Goal: Task Accomplishment & Management: Complete application form

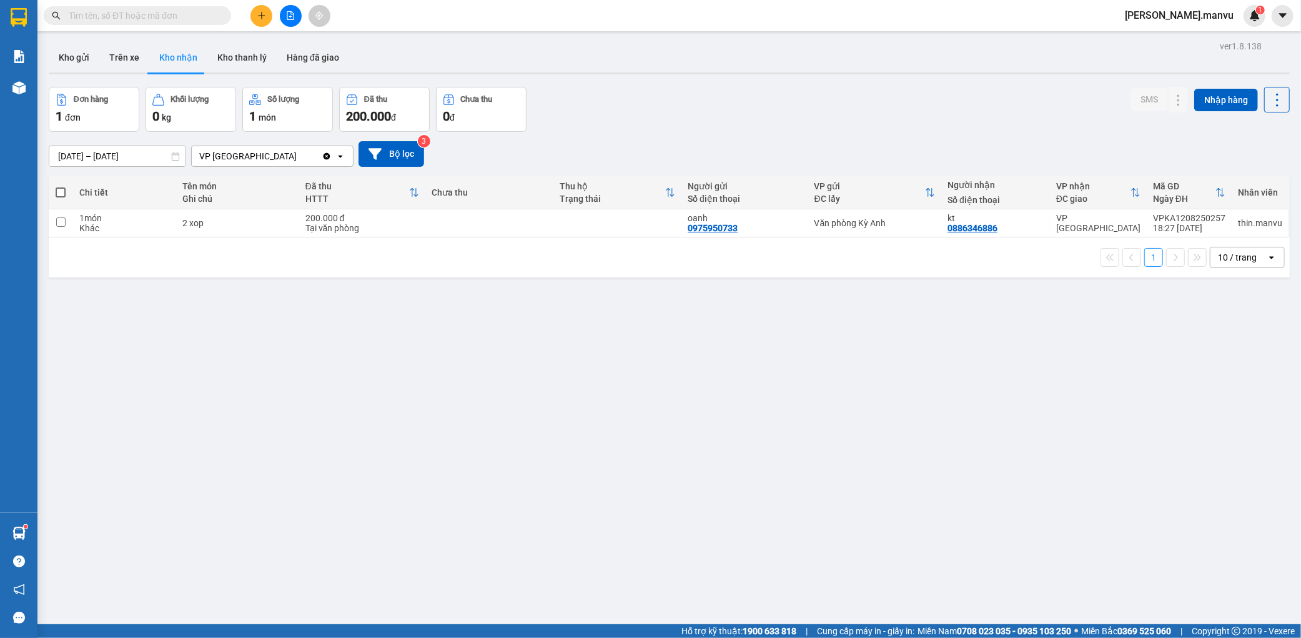
click at [267, 17] on button at bounding box center [261, 16] width 22 height 22
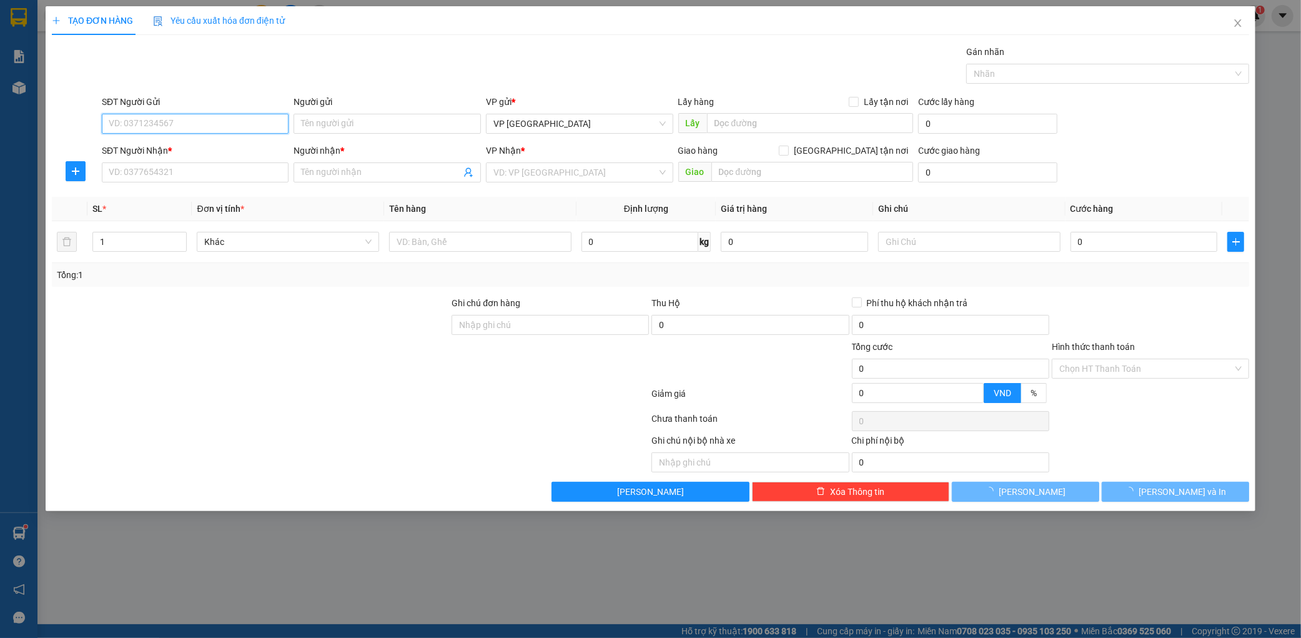
click at [219, 122] on input "SĐT Người Gửi" at bounding box center [195, 124] width 187 height 20
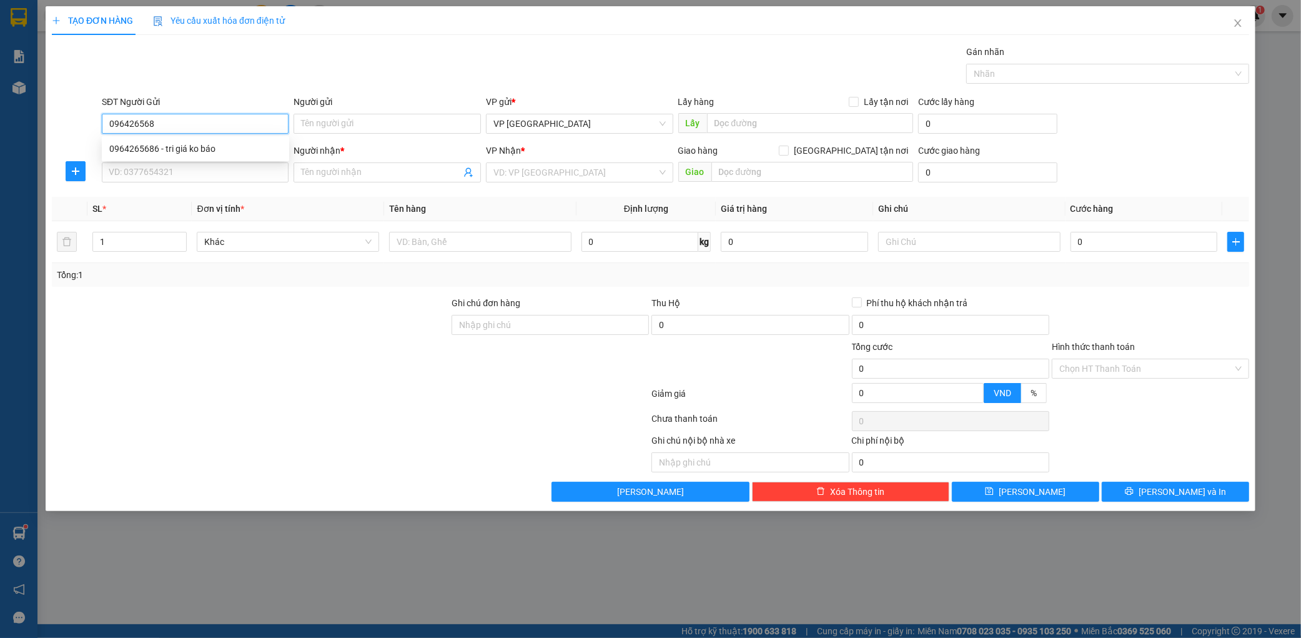
type input "0964265686"
click at [223, 152] on div "0964265686 - tri giá ko báo" at bounding box center [195, 149] width 172 height 14
type input "tri giá ko báo"
type input "0964265686"
click at [207, 180] on input "SĐT Người Nhận *" at bounding box center [195, 172] width 187 height 20
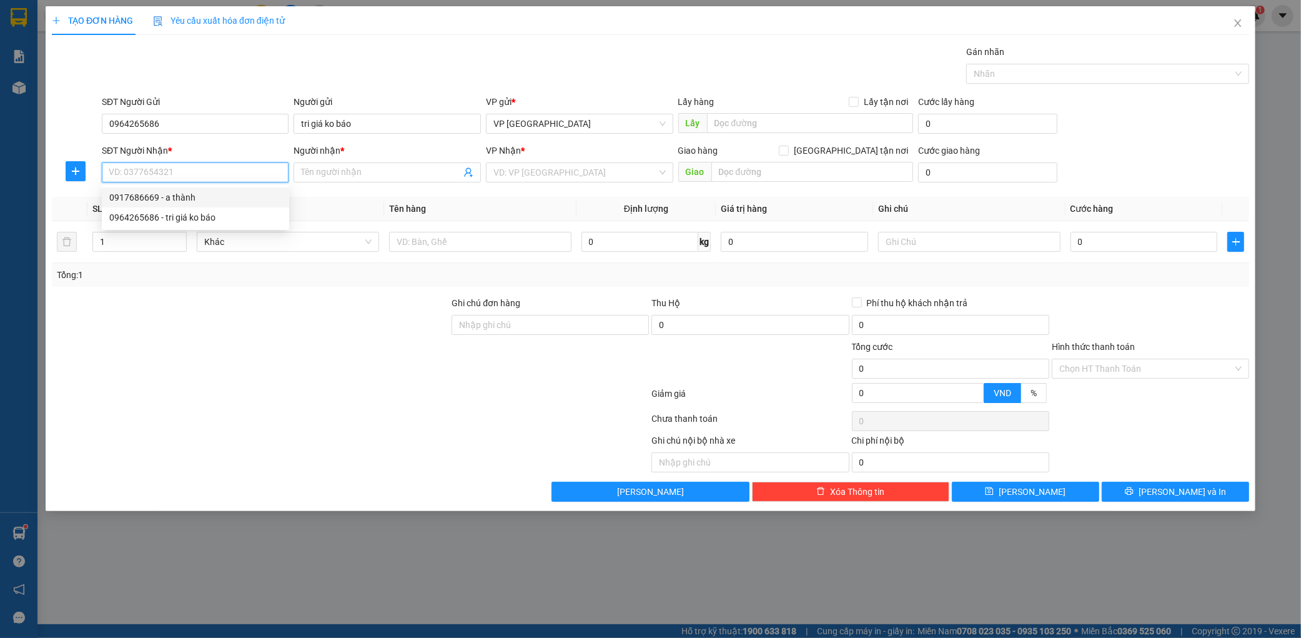
click at [221, 191] on div "0917686669 - a thành" at bounding box center [195, 198] width 172 height 14
type input "0917686669"
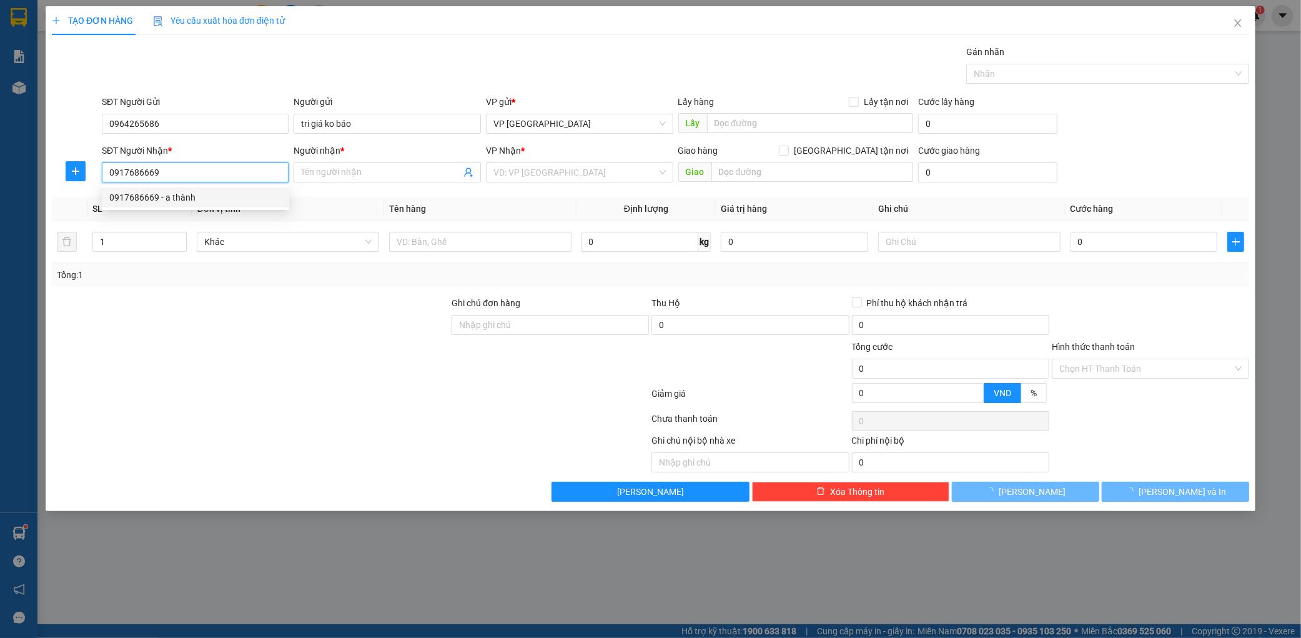
type input "a thành"
type input "kỳ liên"
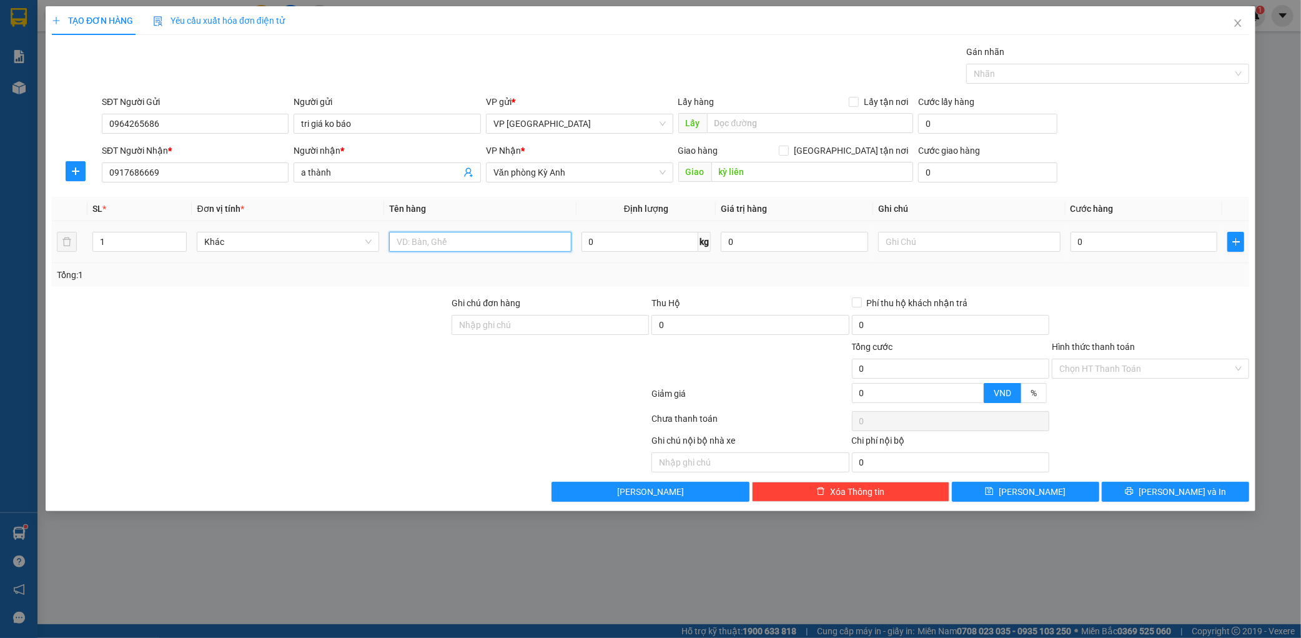
click at [458, 232] on input "text" at bounding box center [480, 242] width 182 height 20
type input "3 kiện"
click at [1111, 247] on input "0" at bounding box center [1144, 242] width 147 height 20
type input "1"
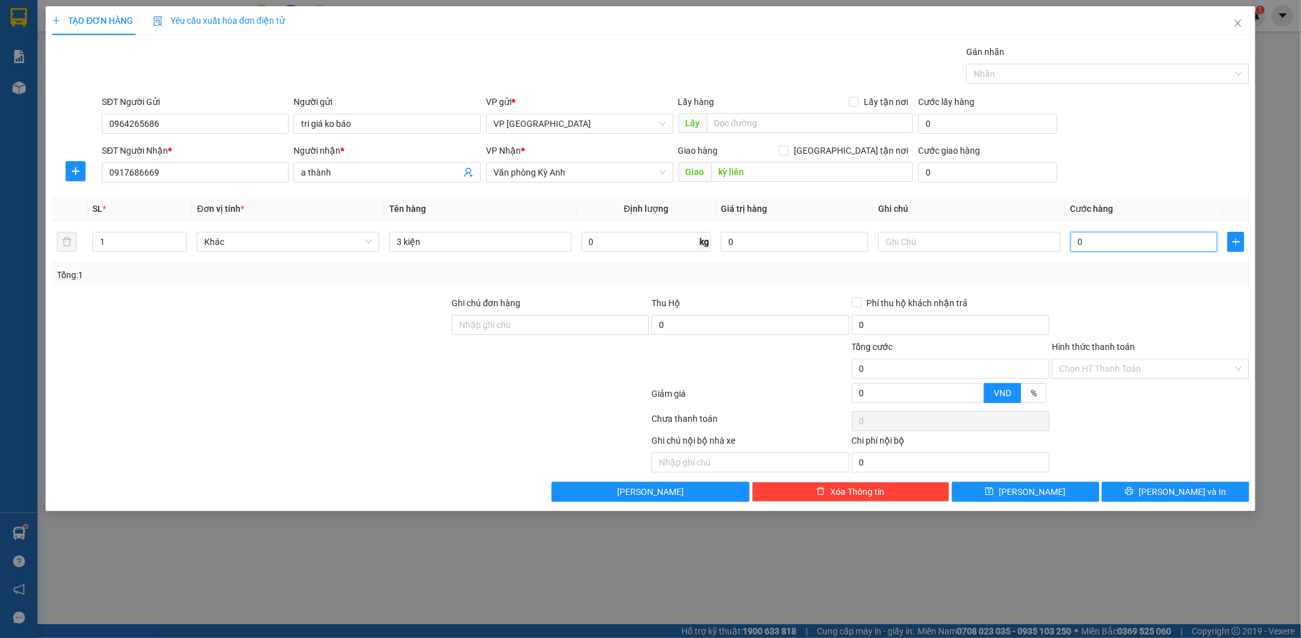
type input "1"
type input "15"
type input "150"
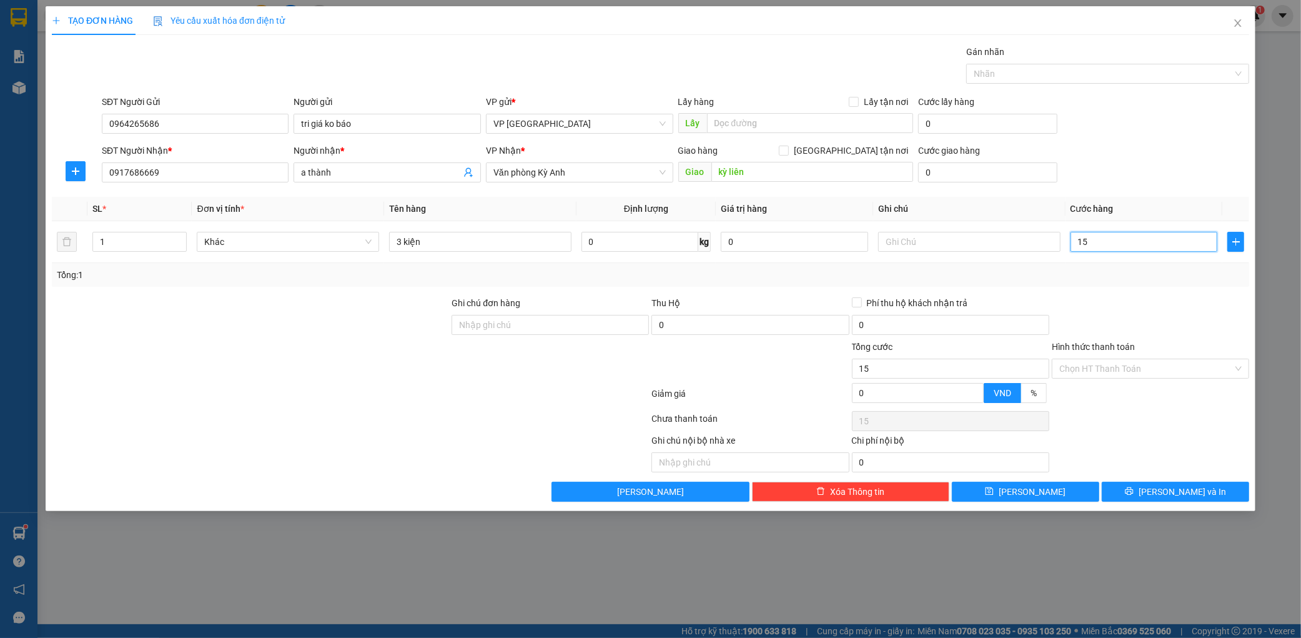
type input "150"
type input "1.500"
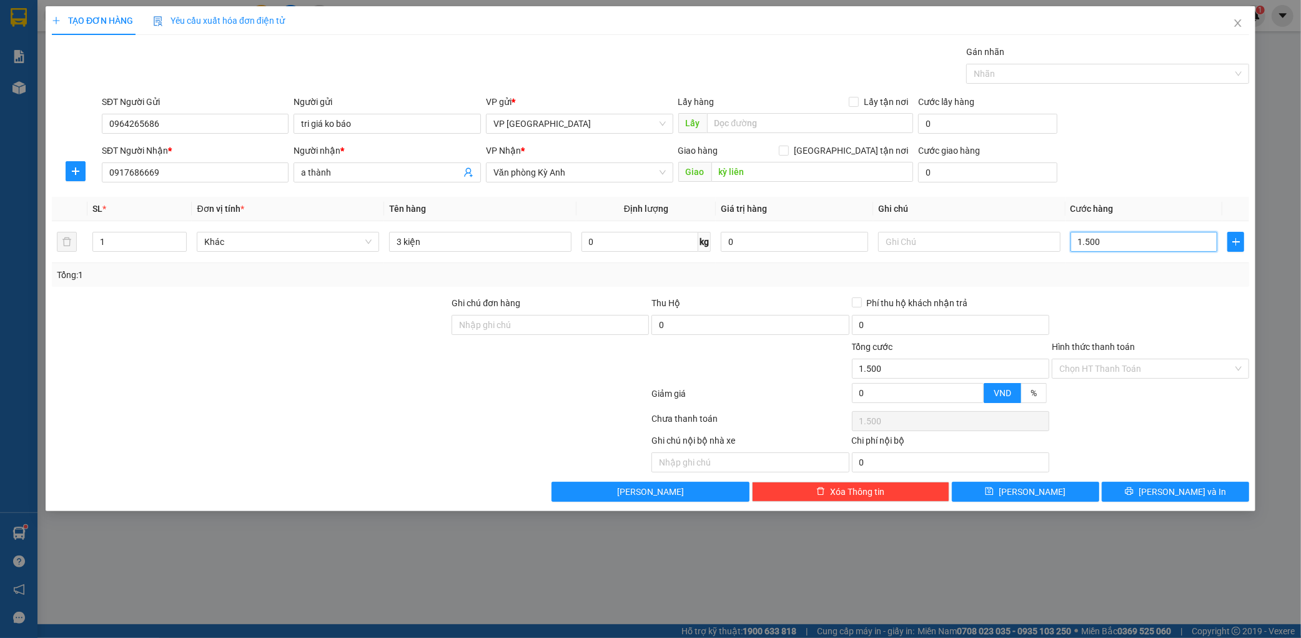
type input "15.000"
type input "150.000"
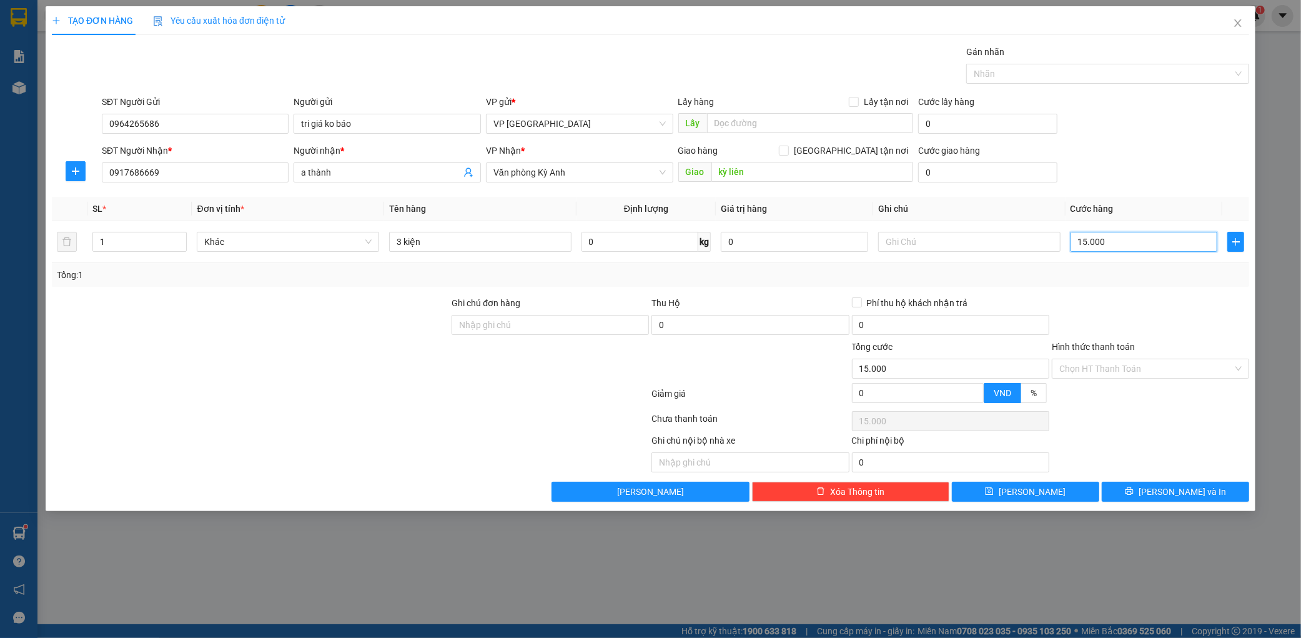
type input "150.000"
type input "1.500.000"
type input "150.000"
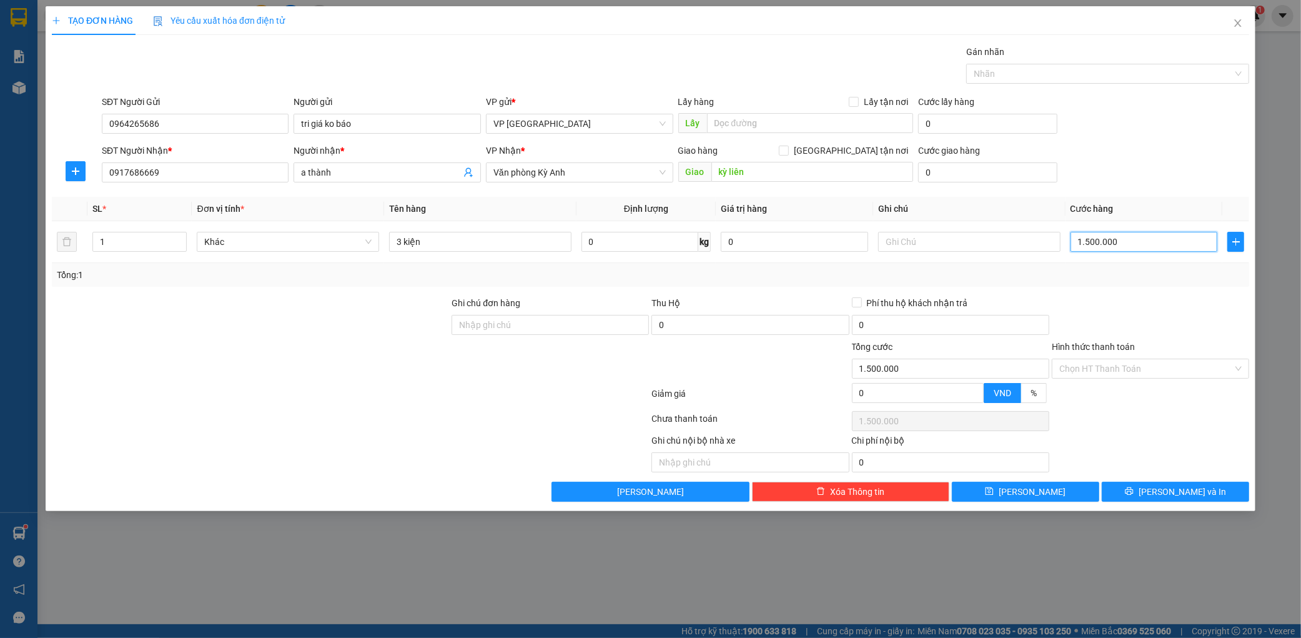
type input "150.000"
drag, startPoint x: 1183, startPoint y: 476, endPoint x: 1181, endPoint y: 492, distance: 16.3
click at [1183, 477] on div "Transit Pickup Surcharge Ids Transit Deliver Surcharge Ids Transit Deliver Surc…" at bounding box center [650, 273] width 1197 height 457
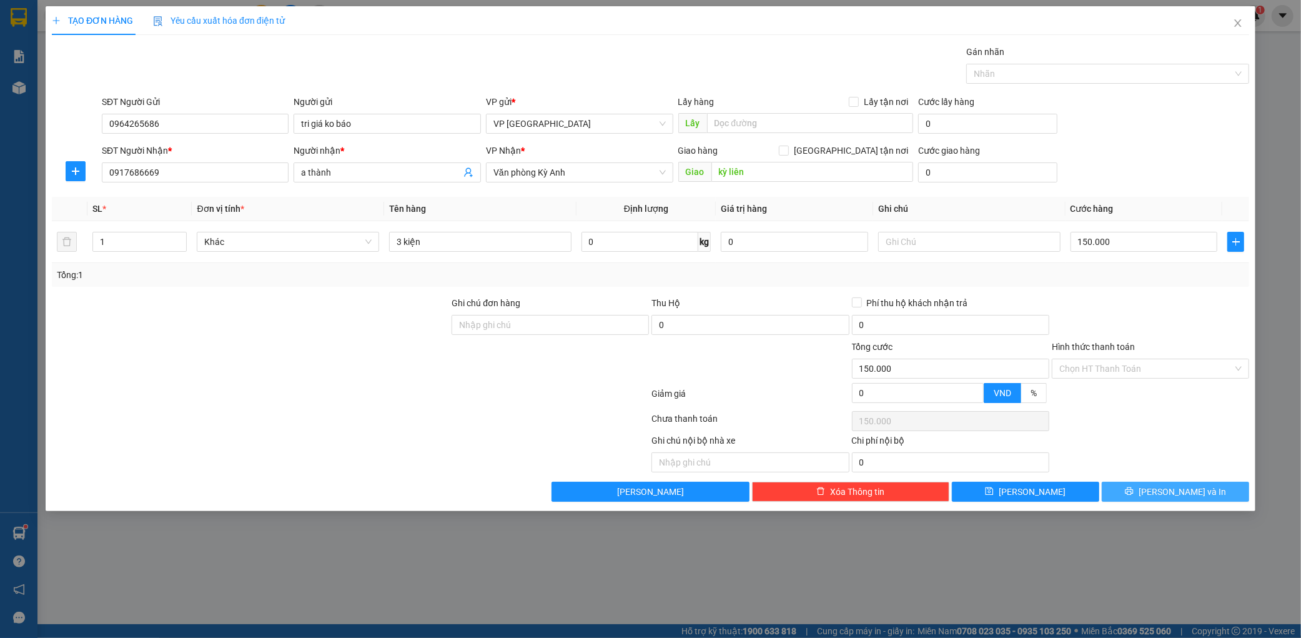
click at [1181, 497] on span "[PERSON_NAME] và In" at bounding box center [1182, 492] width 87 height 14
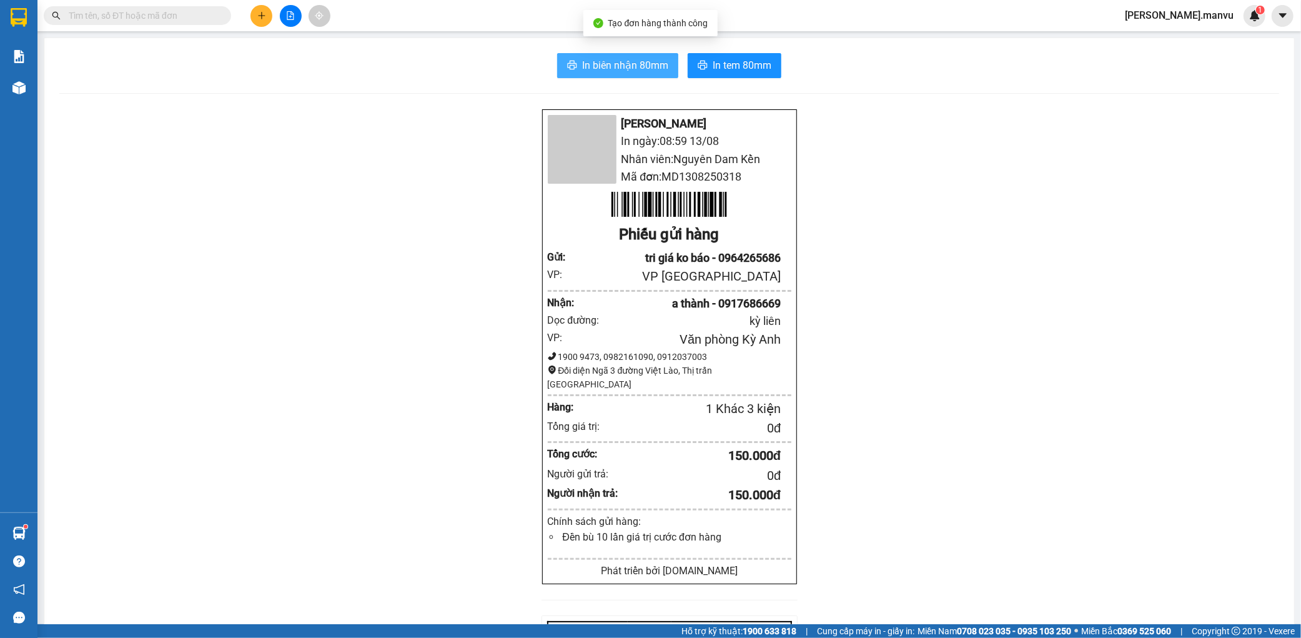
click at [600, 63] on span "In biên nhận 80mm" at bounding box center [625, 65] width 86 height 16
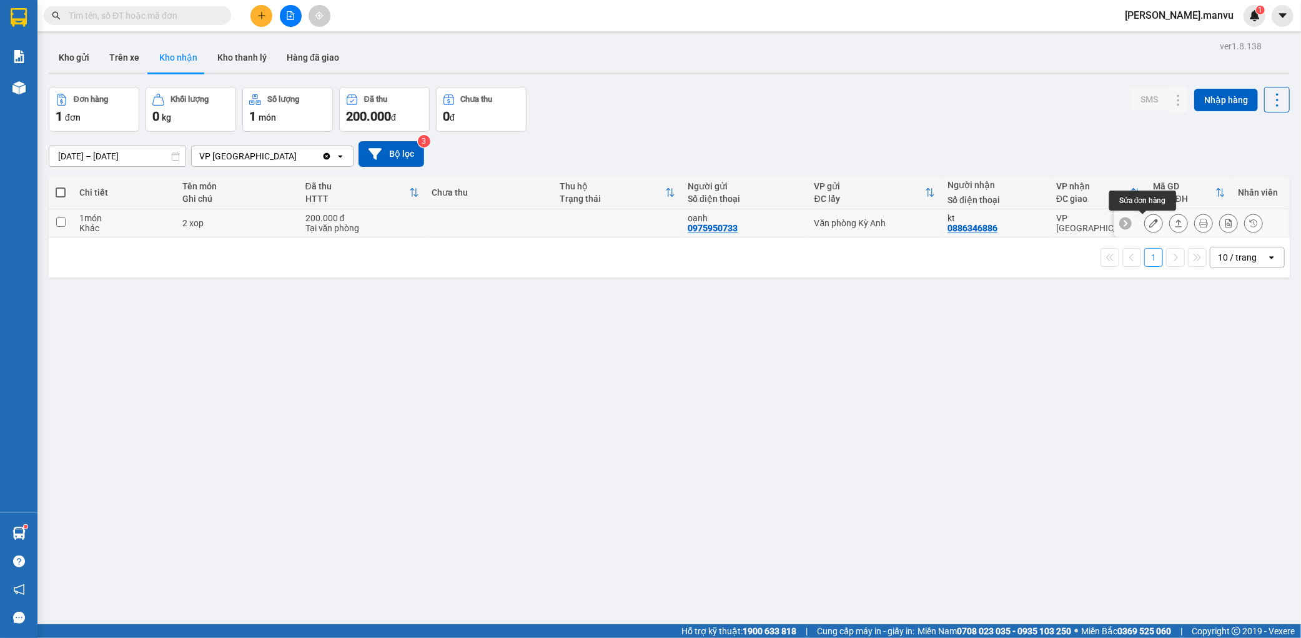
click at [1149, 220] on icon at bounding box center [1153, 223] width 9 height 9
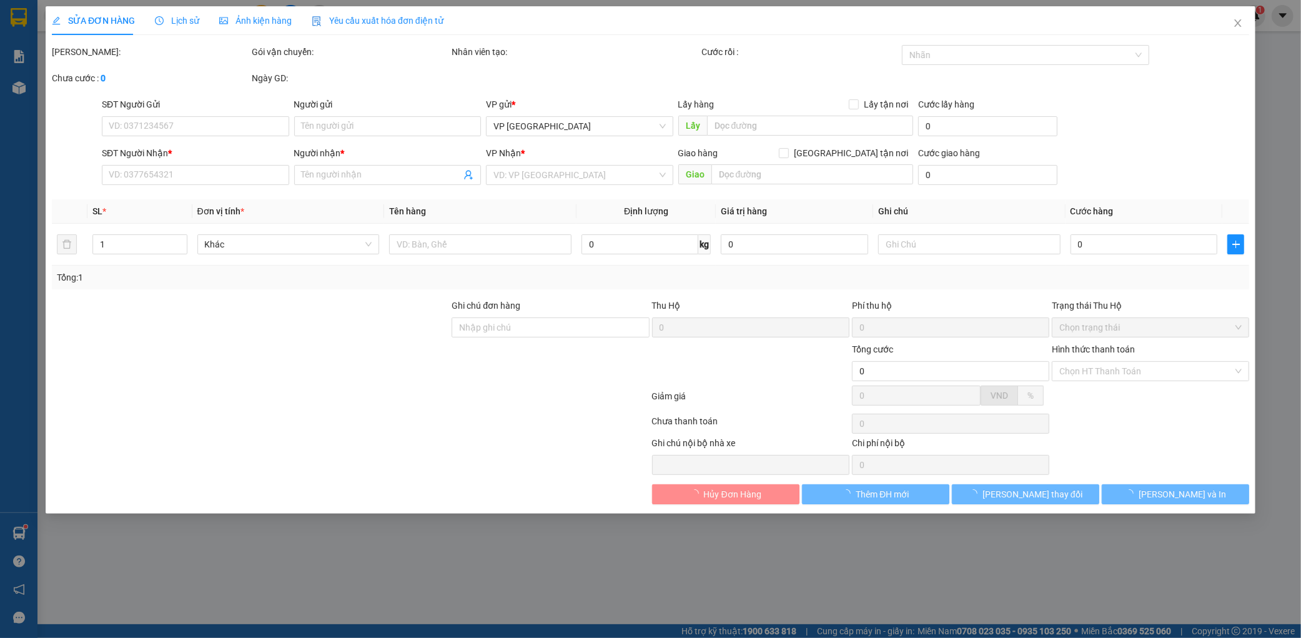
type input "0975950733"
type input "oạnh"
type input "0886346886"
type input "kt"
type input "200.000"
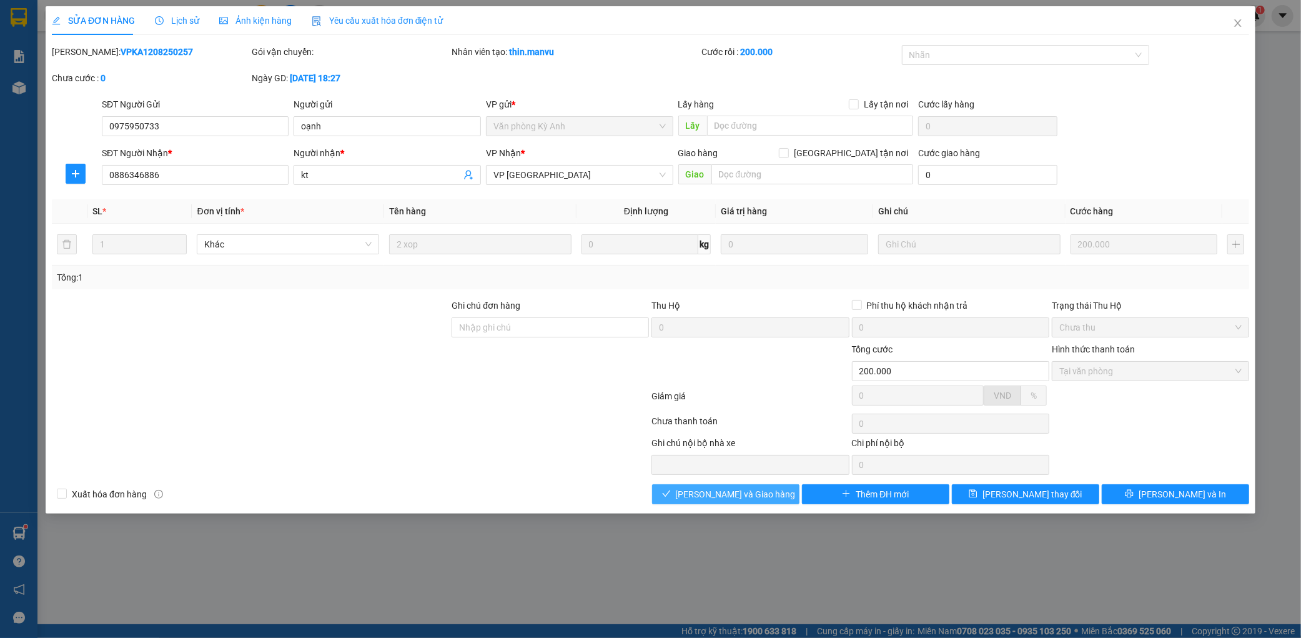
click at [721, 501] on span "[PERSON_NAME] và Giao hàng" at bounding box center [736, 494] width 120 height 14
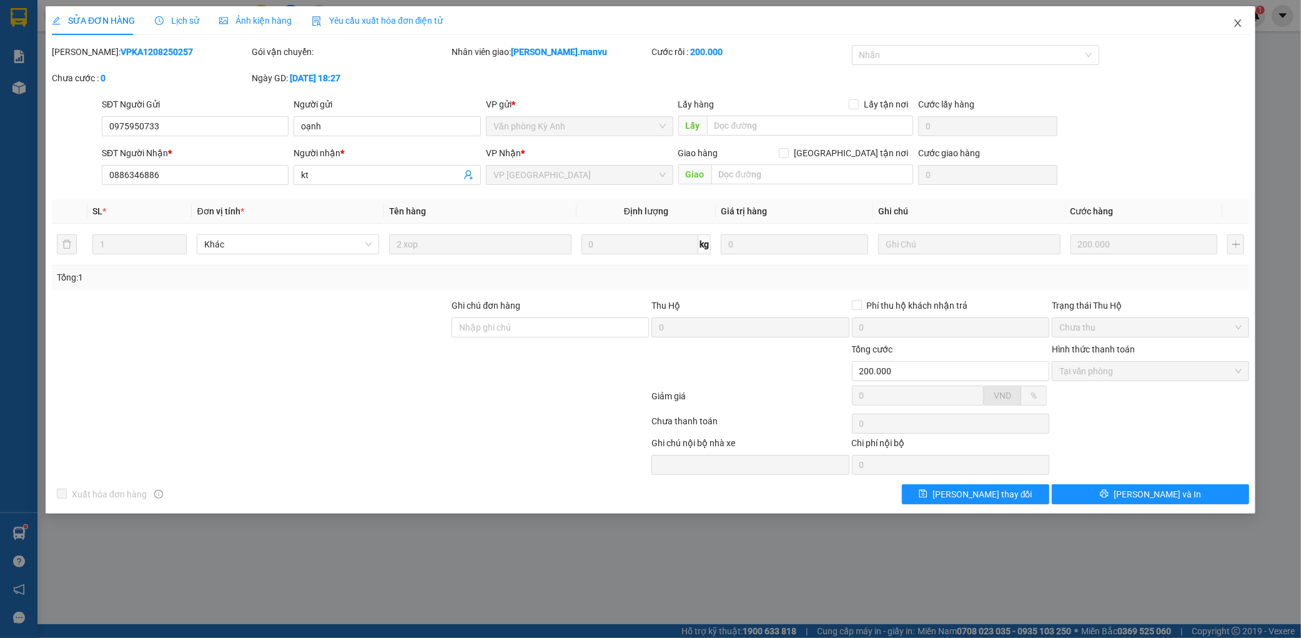
click at [1234, 31] on span "Close" at bounding box center [1237, 23] width 35 height 35
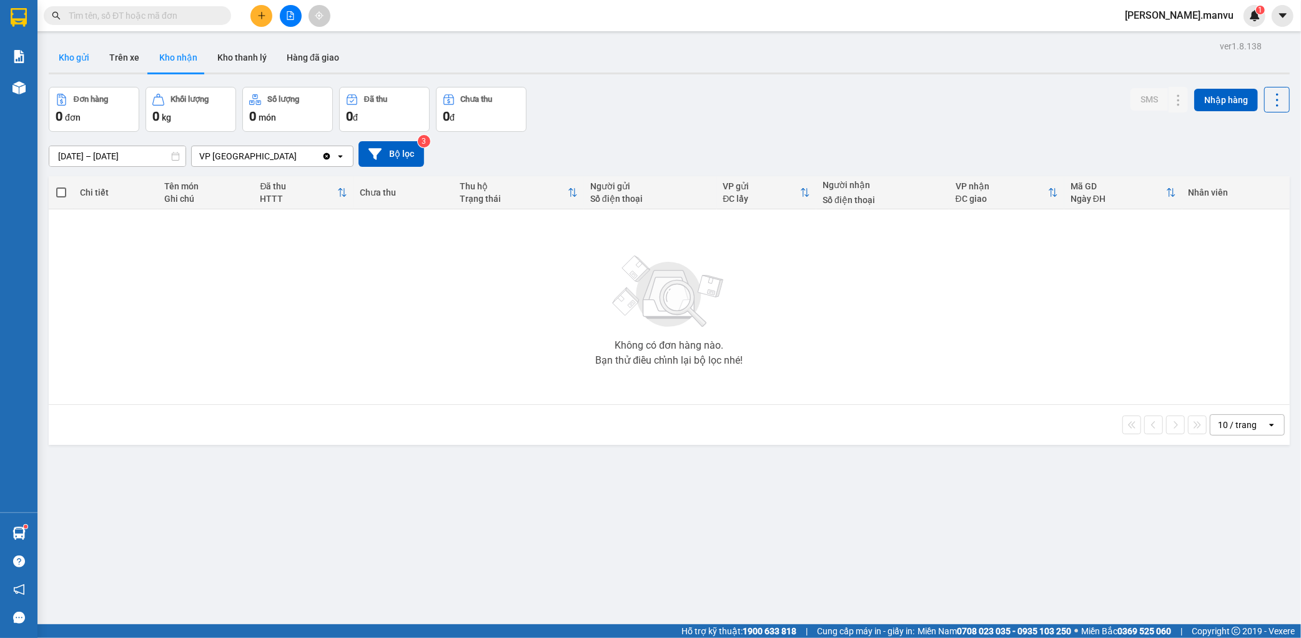
click at [76, 54] on button "Kho gửi" at bounding box center [74, 57] width 51 height 30
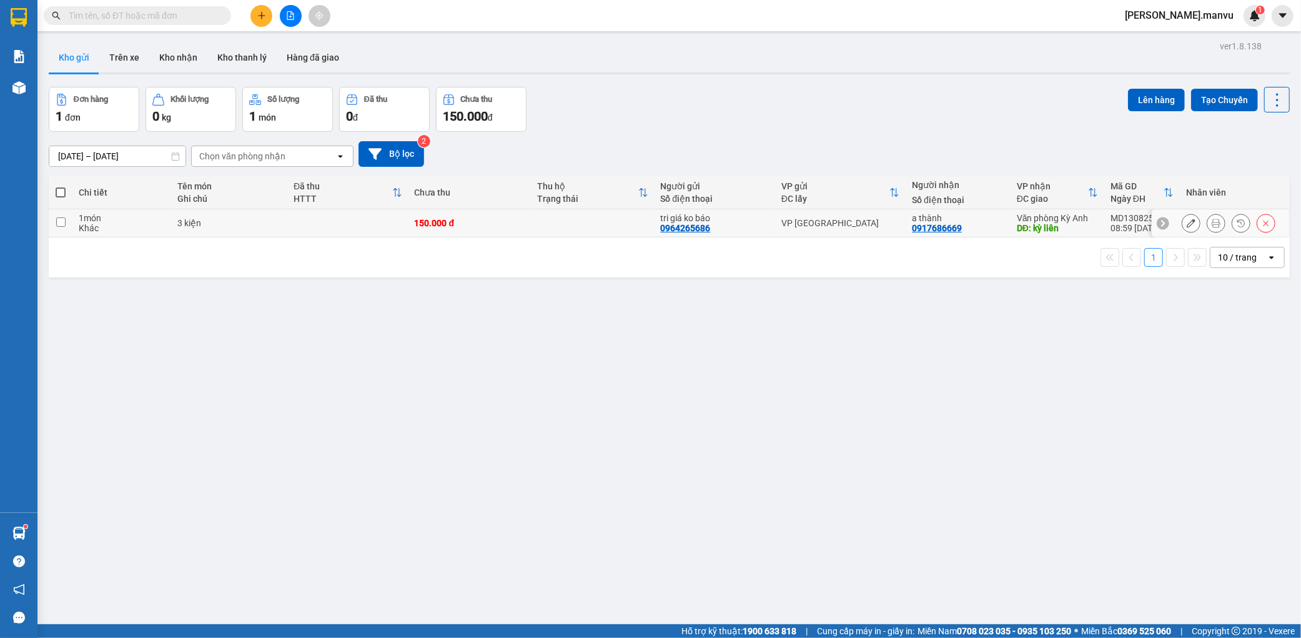
click at [1184, 220] on button at bounding box center [1190, 223] width 17 height 22
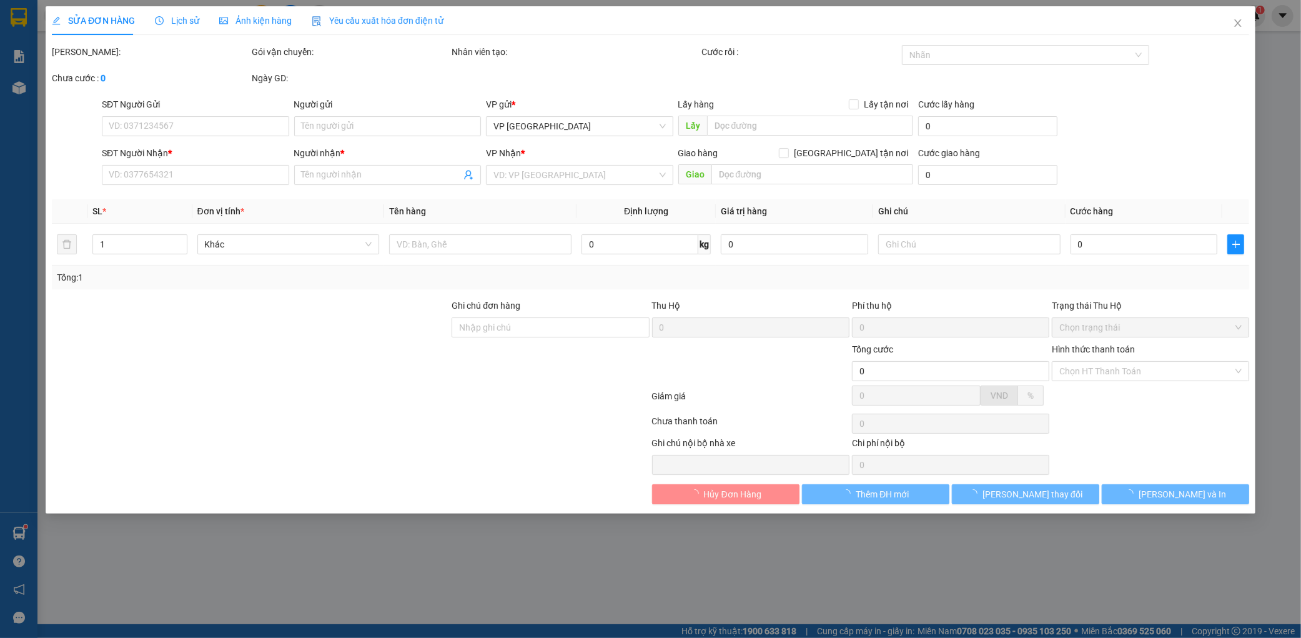
type input "0964265686"
type input "tri giá ko báo"
type input "0917686669"
type input "a thành"
type input "kỳ liên"
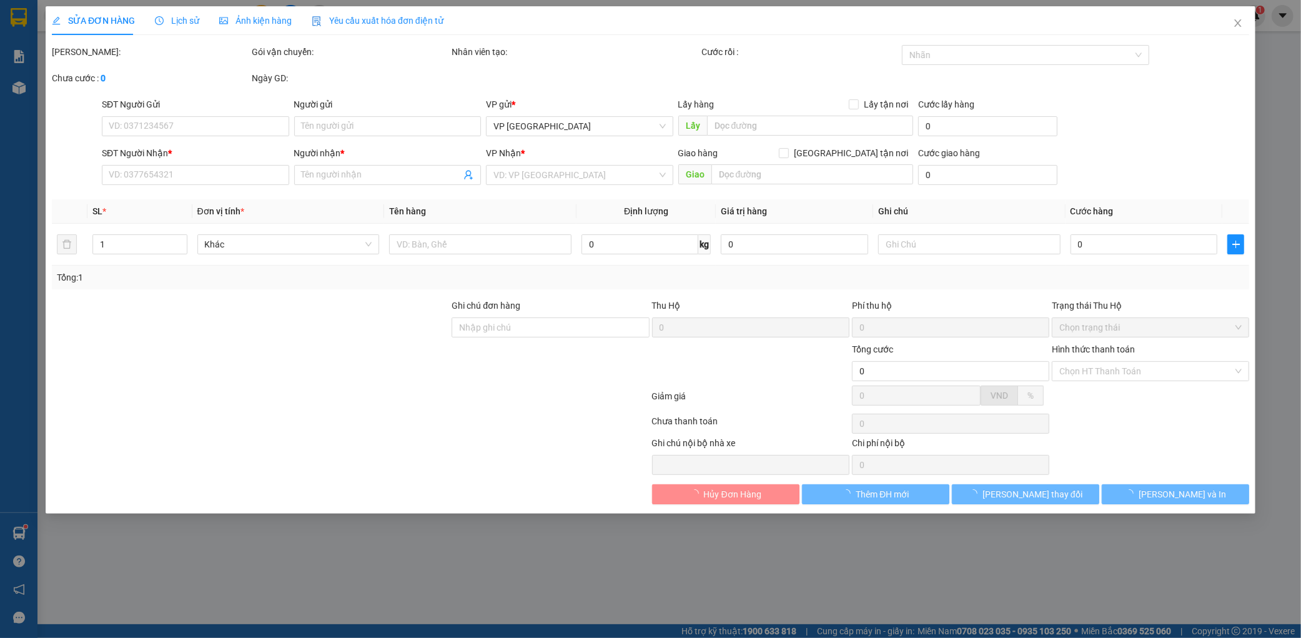
type input "150.000"
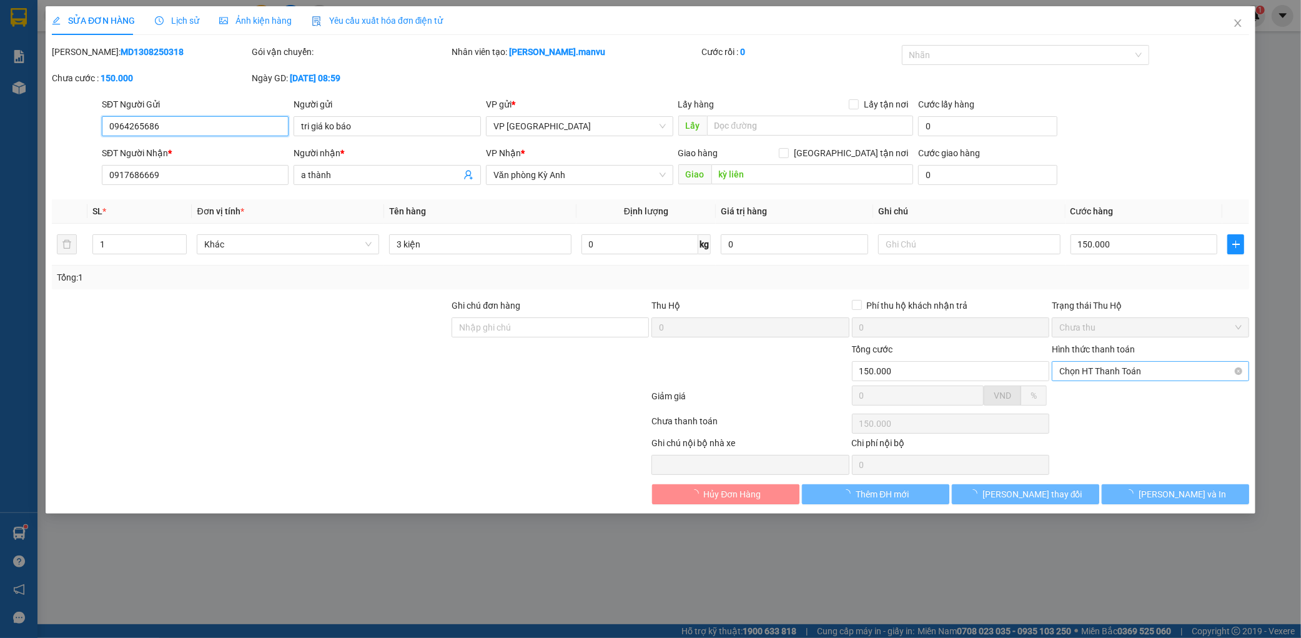
click at [1126, 370] on span "Chọn HT Thanh Toán" at bounding box center [1150, 371] width 182 height 19
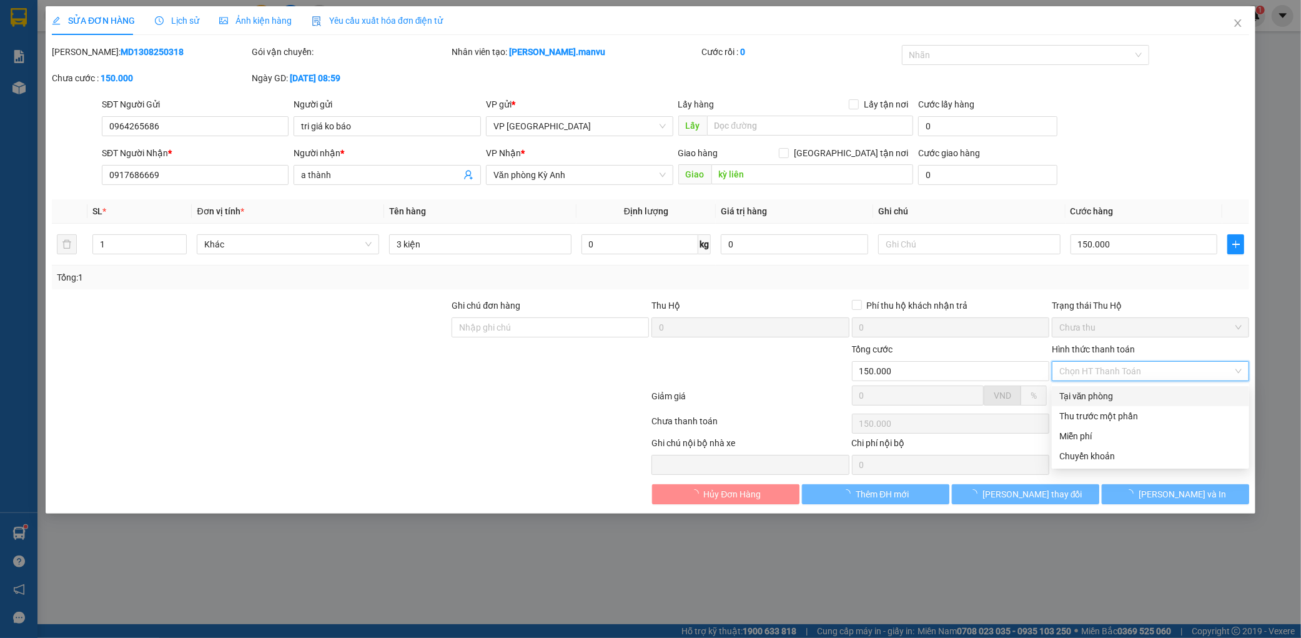
click at [1112, 390] on div "Tại văn phòng" at bounding box center [1150, 396] width 182 height 14
type input "0"
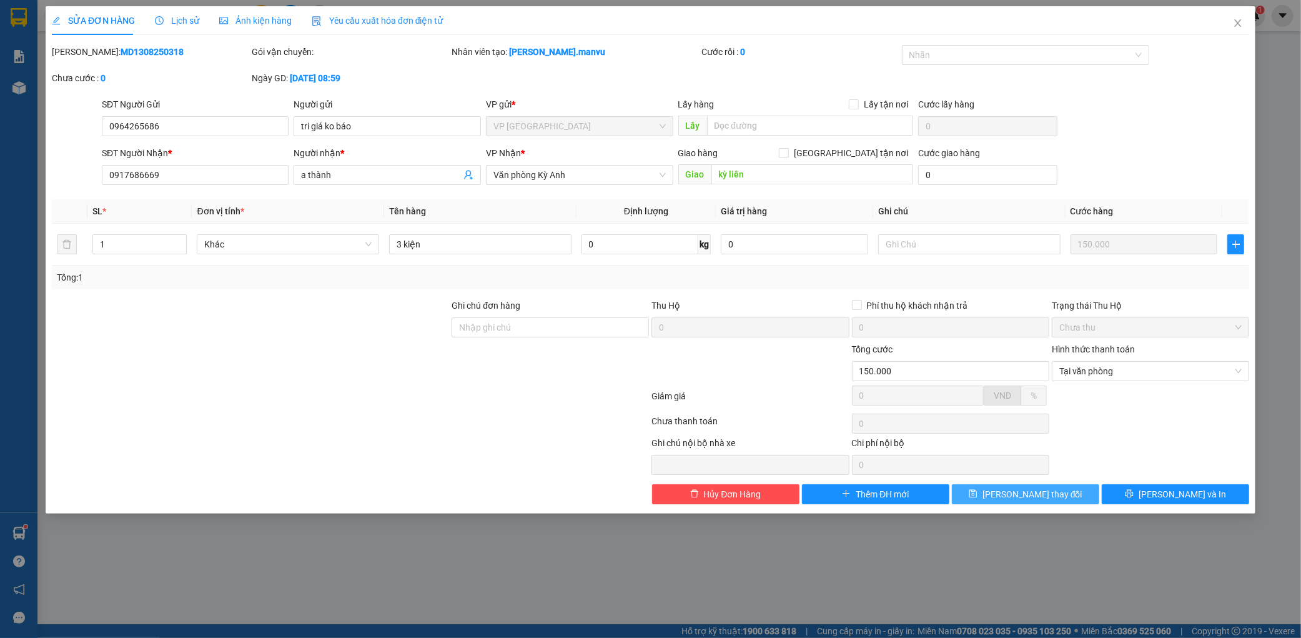
click at [1070, 489] on button "[PERSON_NAME] thay đổi" at bounding box center [1025, 494] width 147 height 20
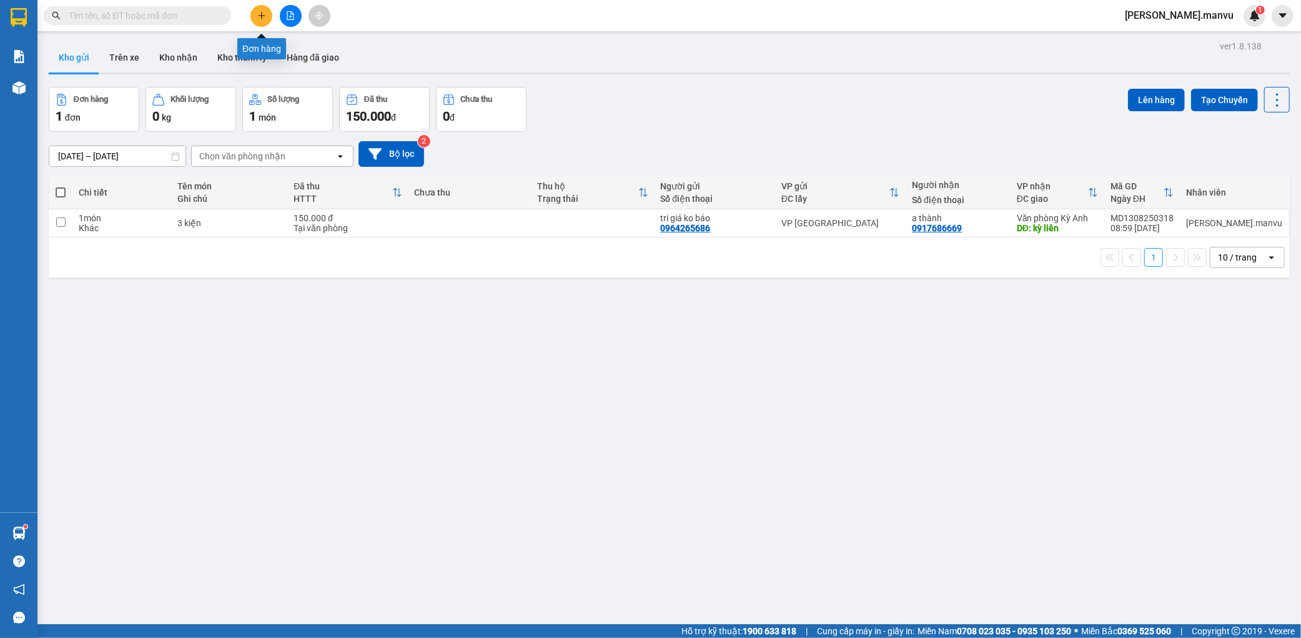
click at [256, 21] on button at bounding box center [261, 16] width 22 height 22
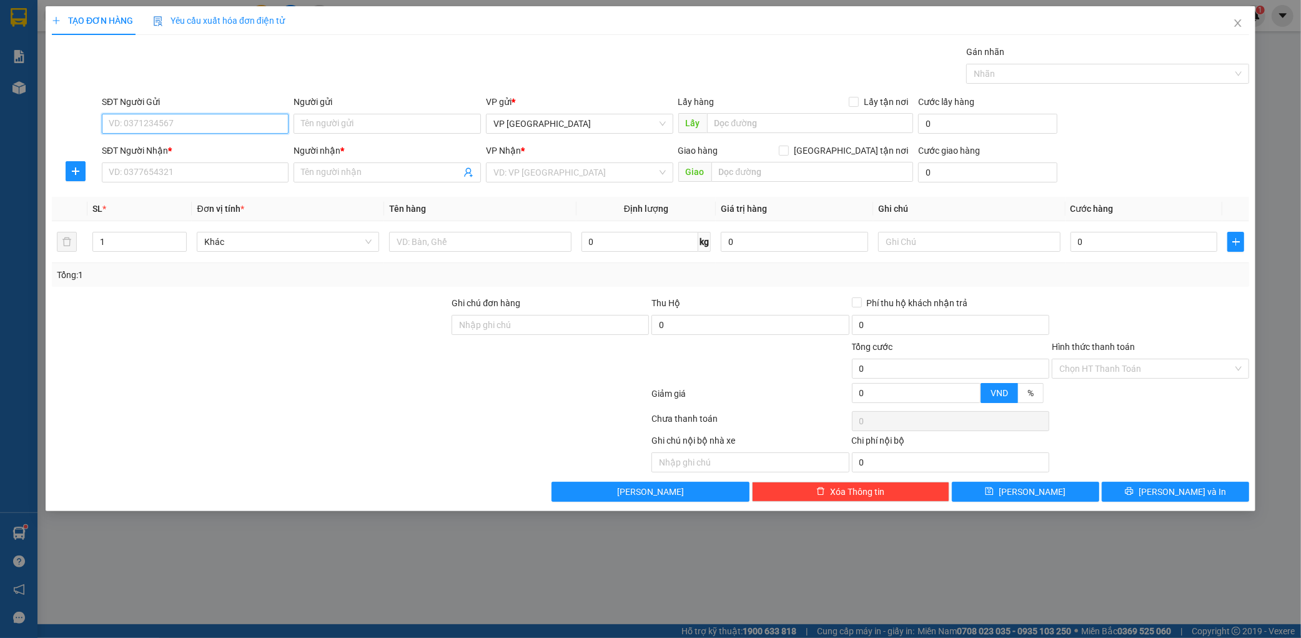
click at [186, 127] on input "SĐT Người Gửi" at bounding box center [195, 124] width 187 height 20
click at [241, 146] on div "0966399533 - c huyền" at bounding box center [195, 149] width 172 height 14
type input "0966399533"
type input "c huyền"
type input "0966399533"
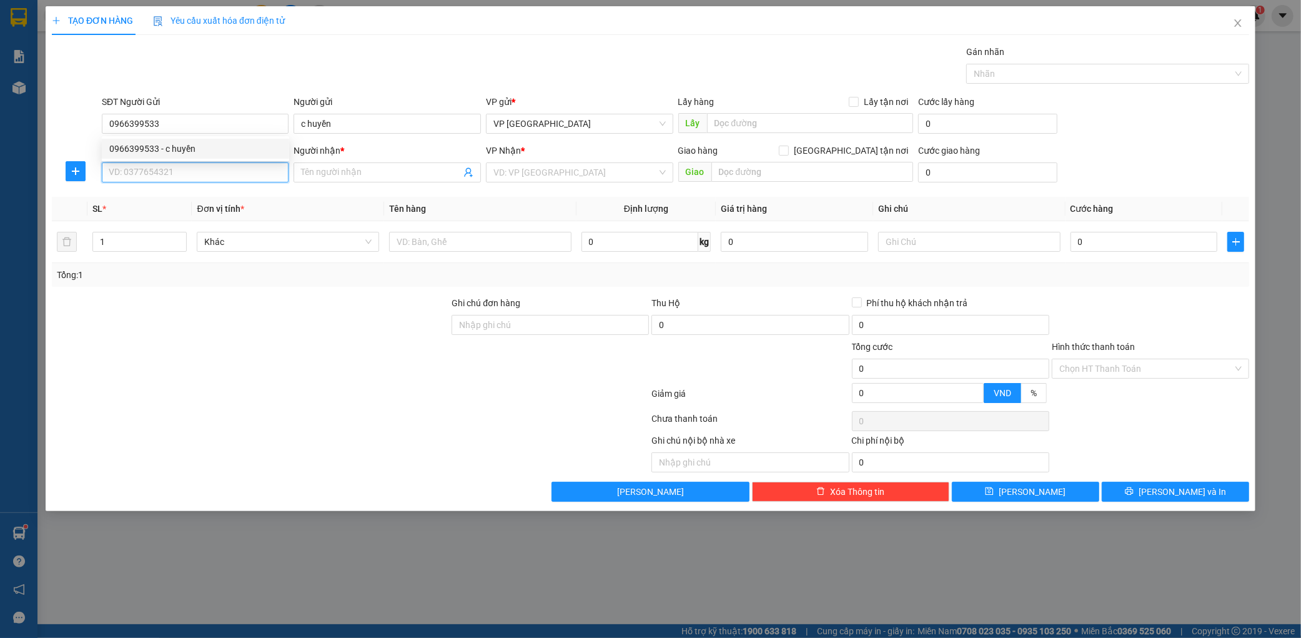
click at [225, 169] on input "SĐT Người Nhận *" at bounding box center [195, 172] width 187 height 20
click at [230, 202] on div "0988961699 - kt" at bounding box center [195, 198] width 172 height 14
type input "0988961699"
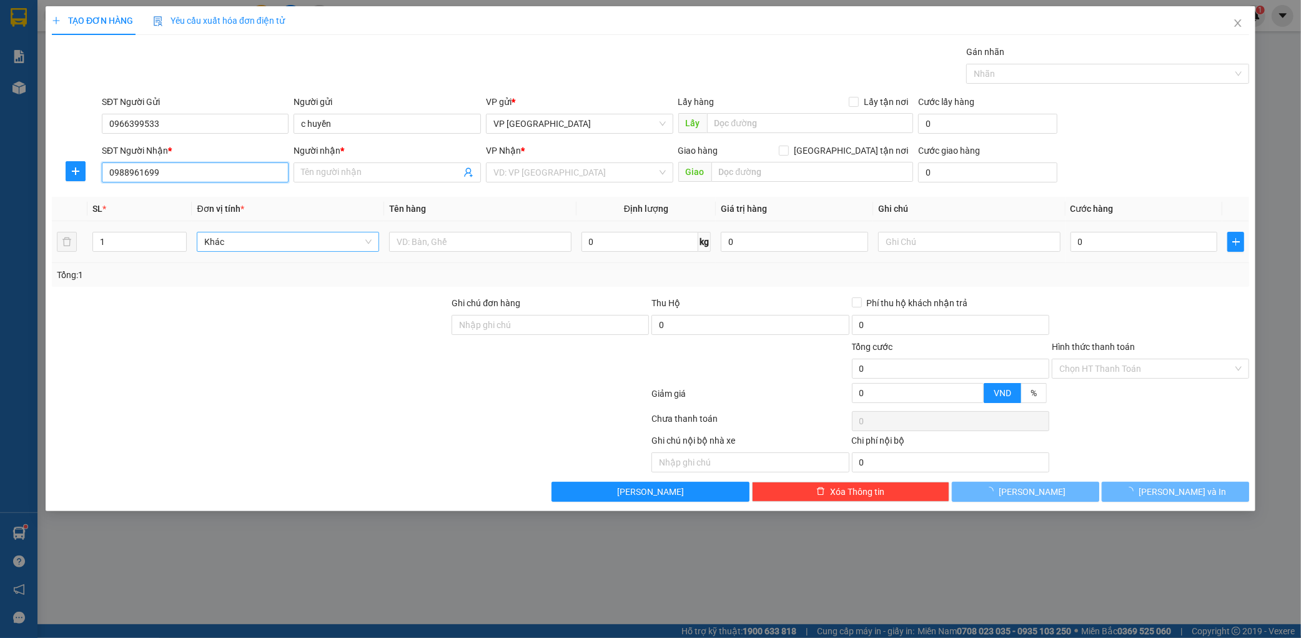
type input "kt"
type input "ky phương"
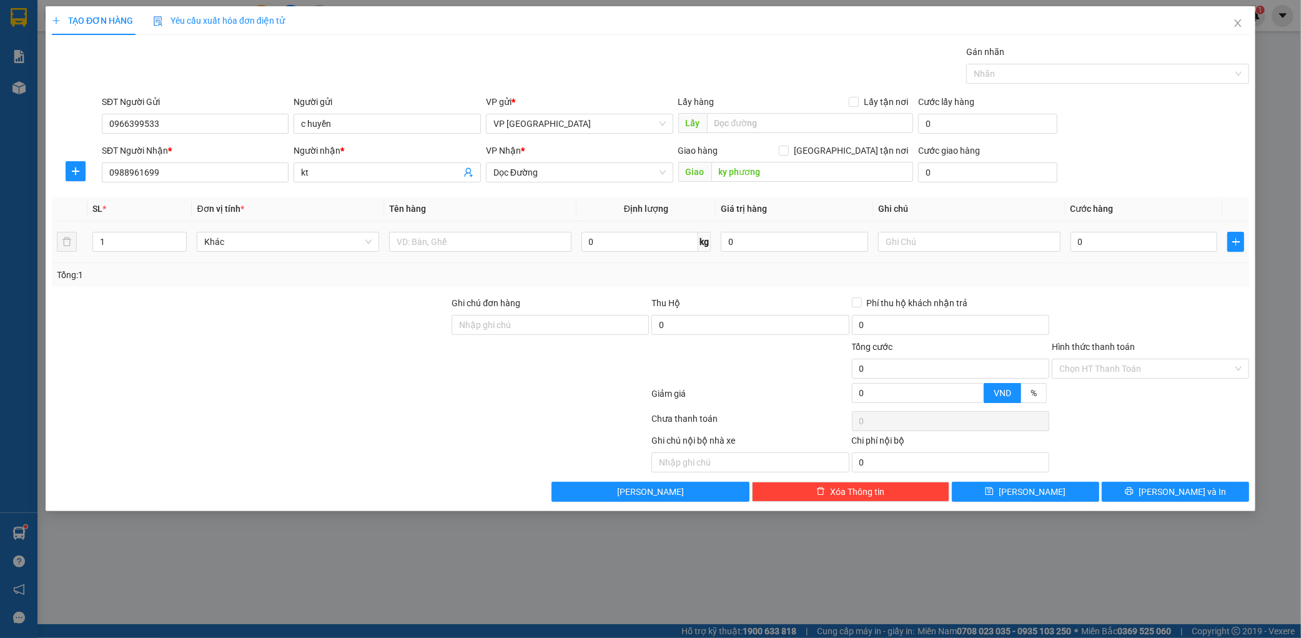
click at [462, 255] on td at bounding box center [480, 242] width 192 height 42
click at [464, 247] on input "text" at bounding box center [480, 242] width 182 height 20
type input "1"
type input "5 thùng pháo"
click at [1112, 234] on input "0" at bounding box center [1144, 242] width 147 height 20
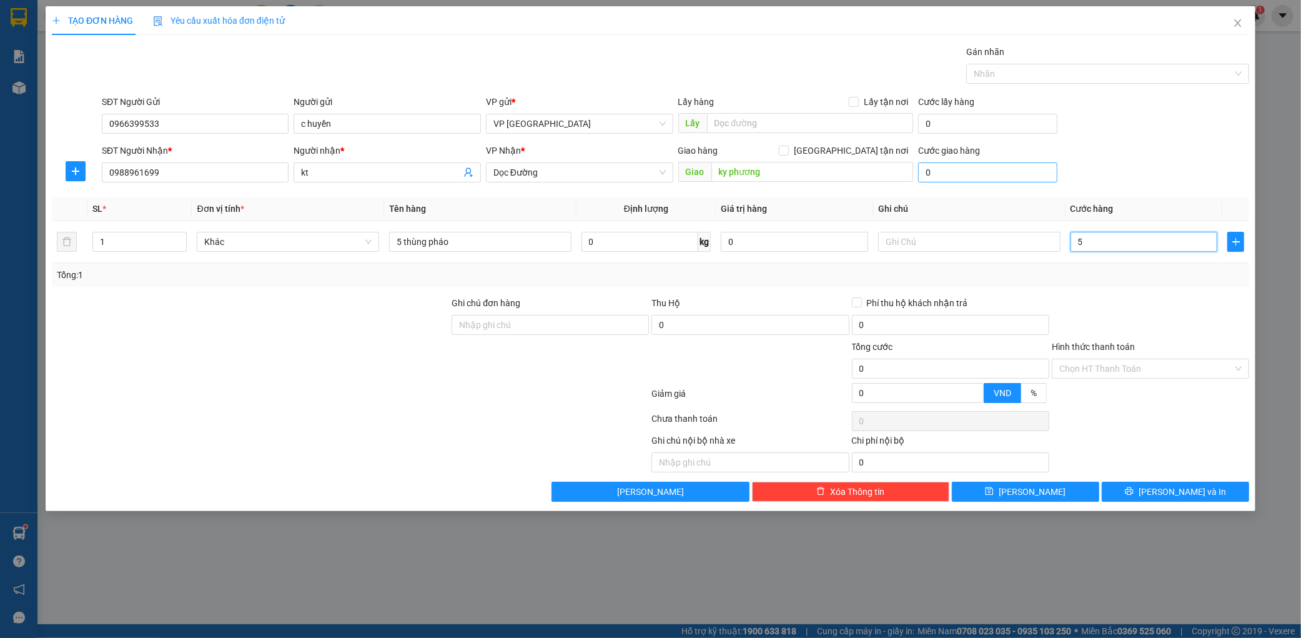
type input "54"
type input "540"
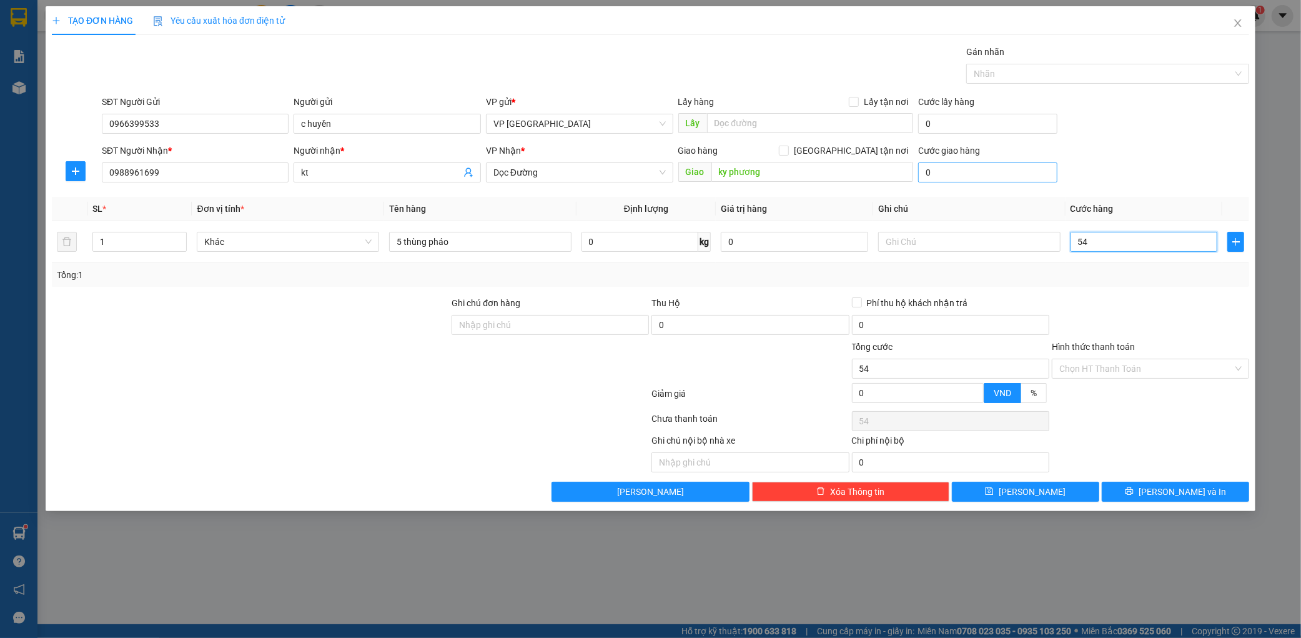
type input "540"
type input "5.400"
type input "54.000"
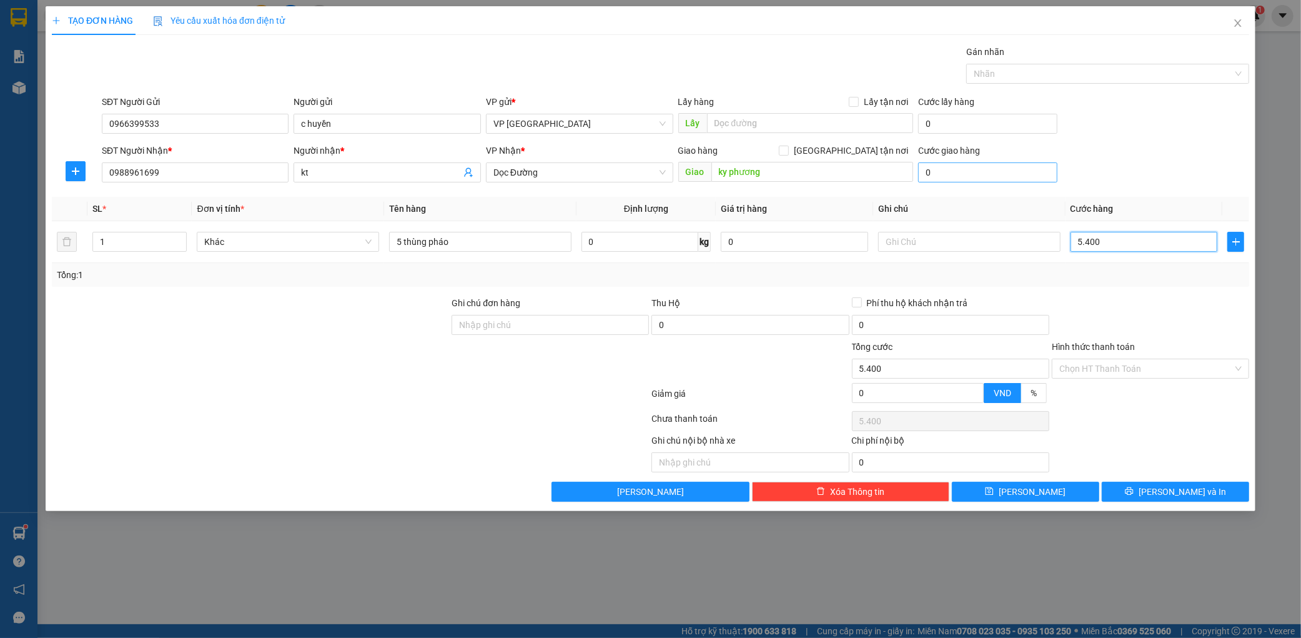
type input "54.000"
type input "540.000"
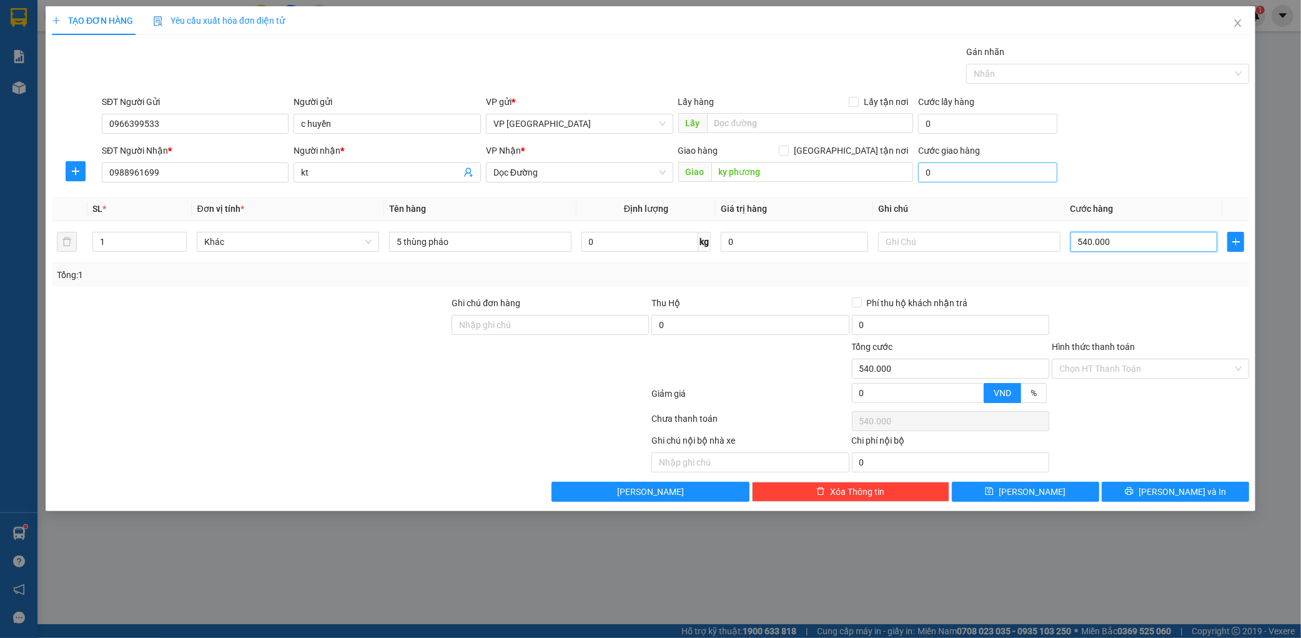
type input "54.000"
type input "5.400"
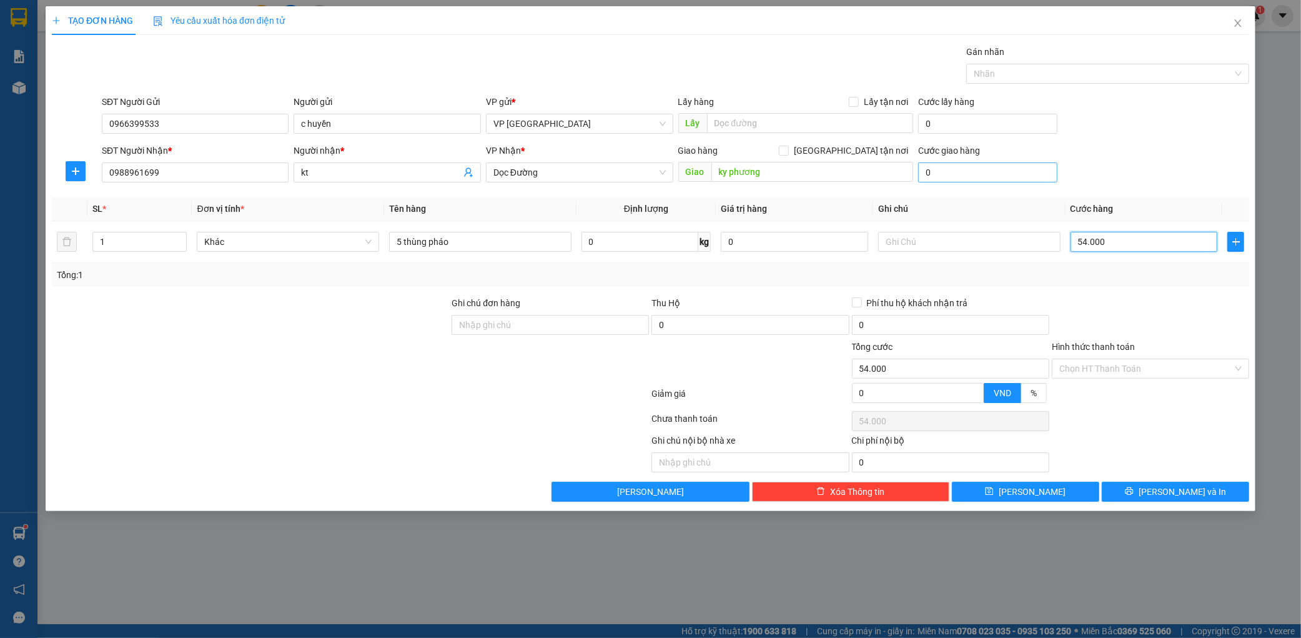
type input "5.400"
type input "540"
type input "54"
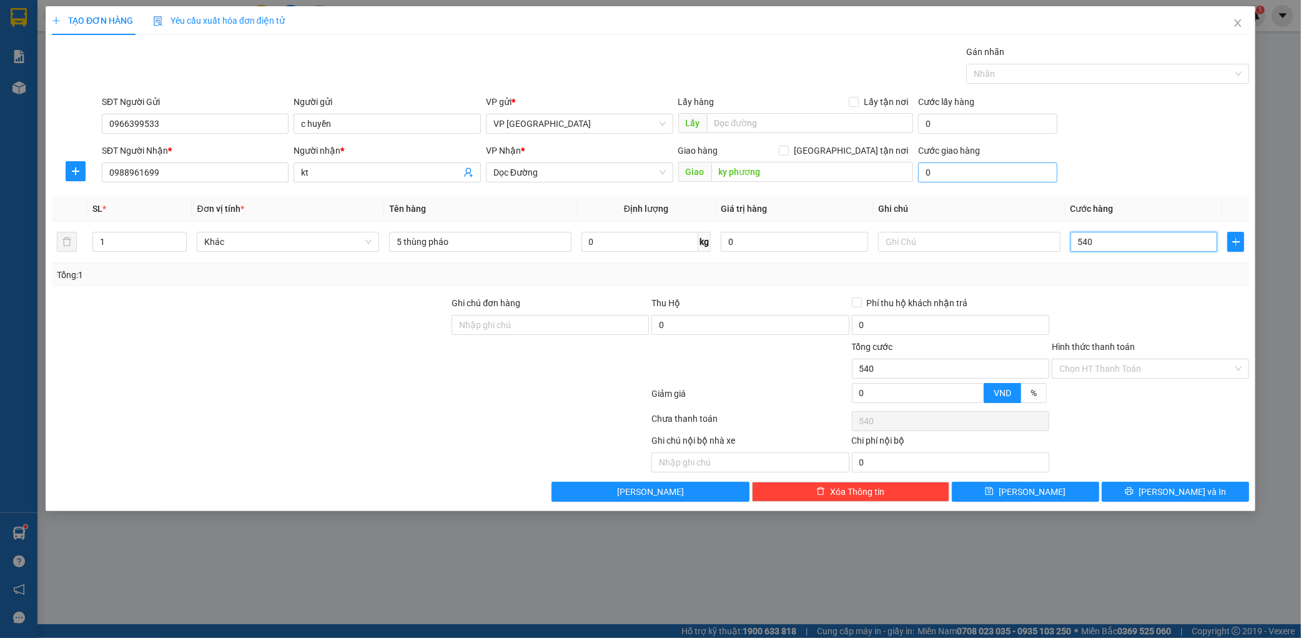
type input "54"
type input "5"
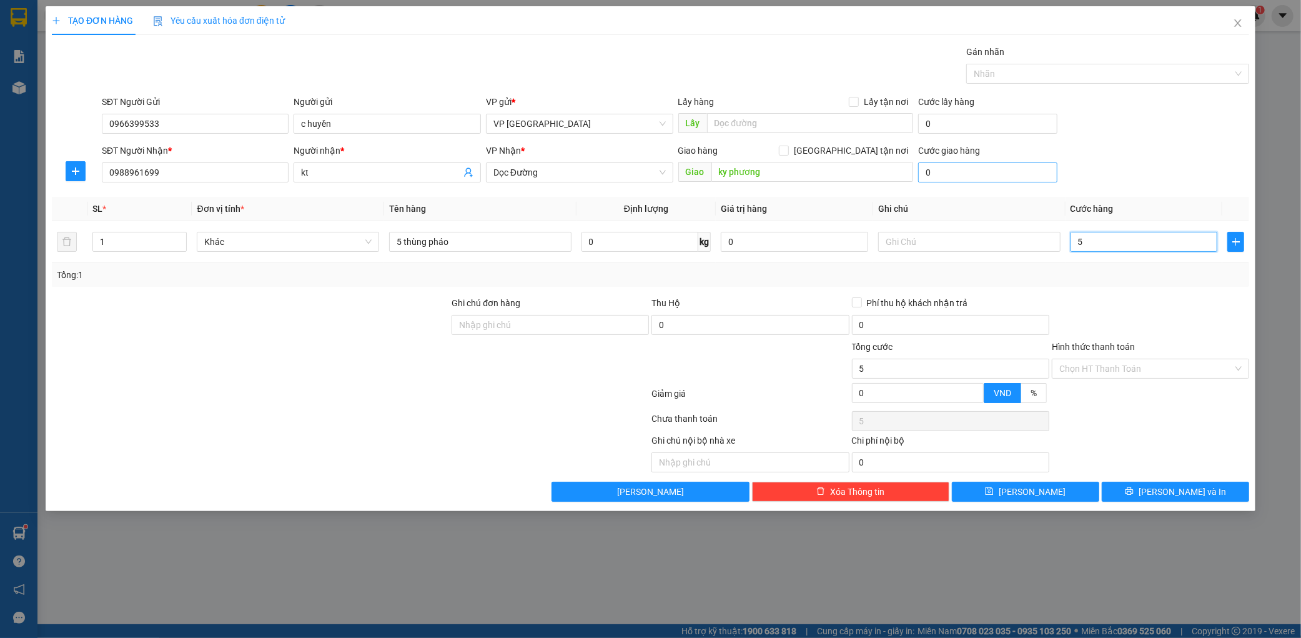
type input "50"
type input "500"
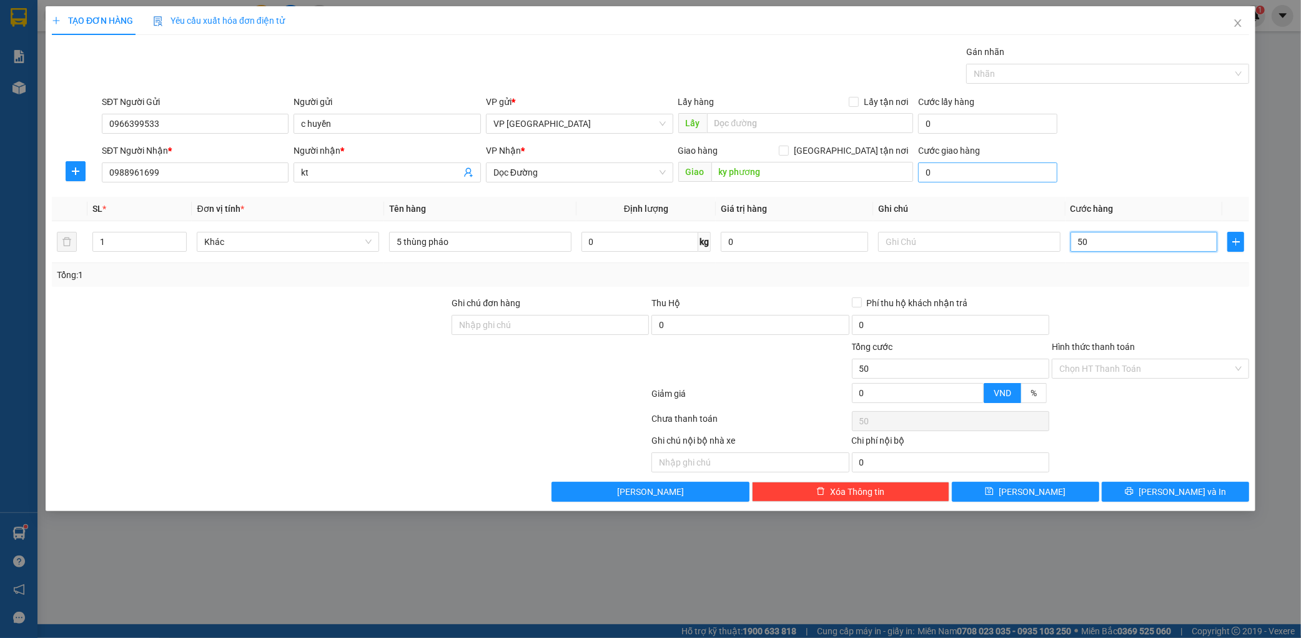
type input "500"
type input "5.000"
type input "50.000"
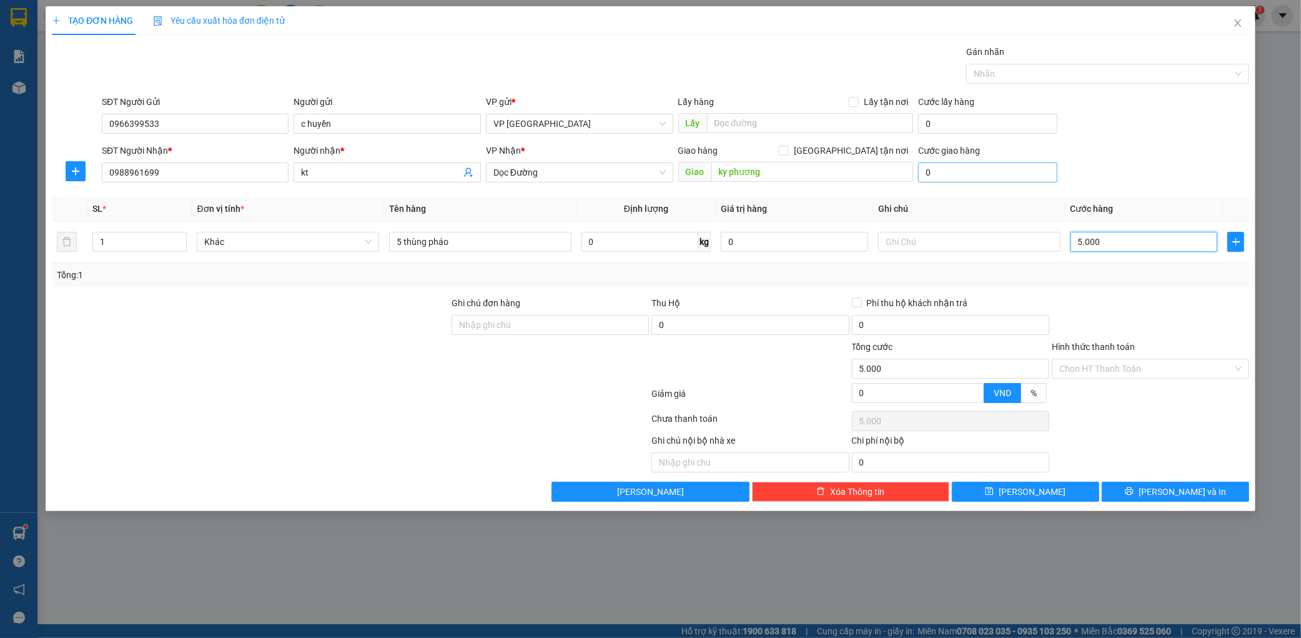
type input "50.000"
type input "500.000"
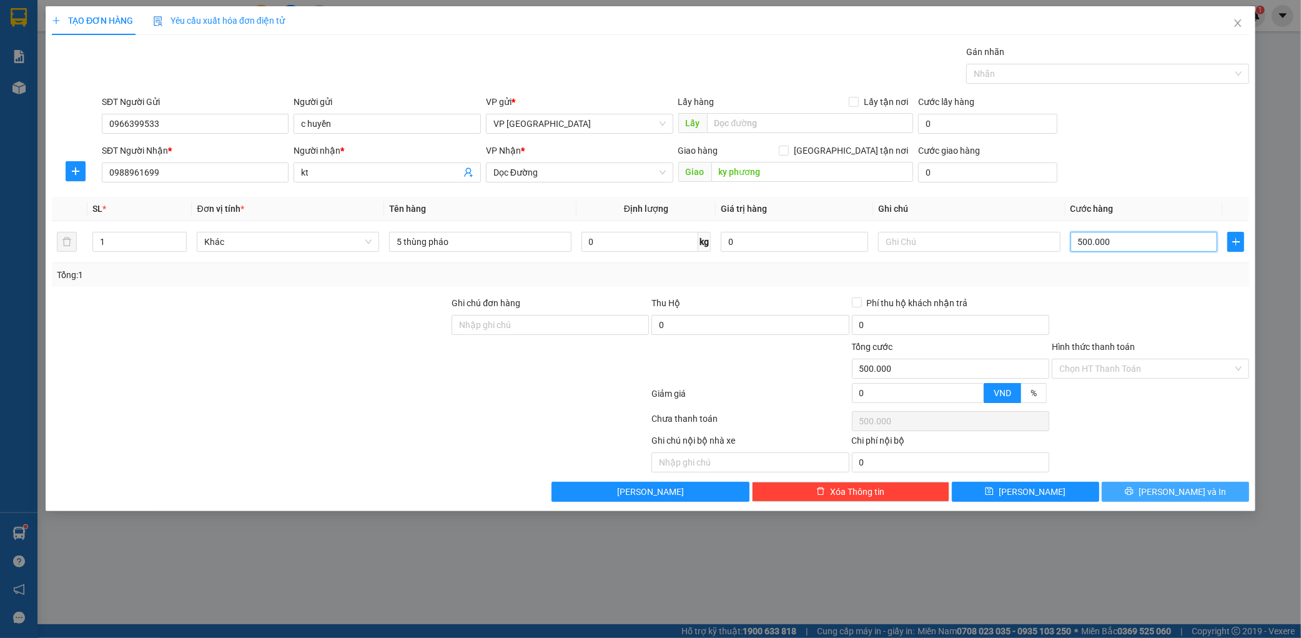
type input "500.000"
click at [1218, 500] on button "[PERSON_NAME] và In" at bounding box center [1175, 492] width 147 height 20
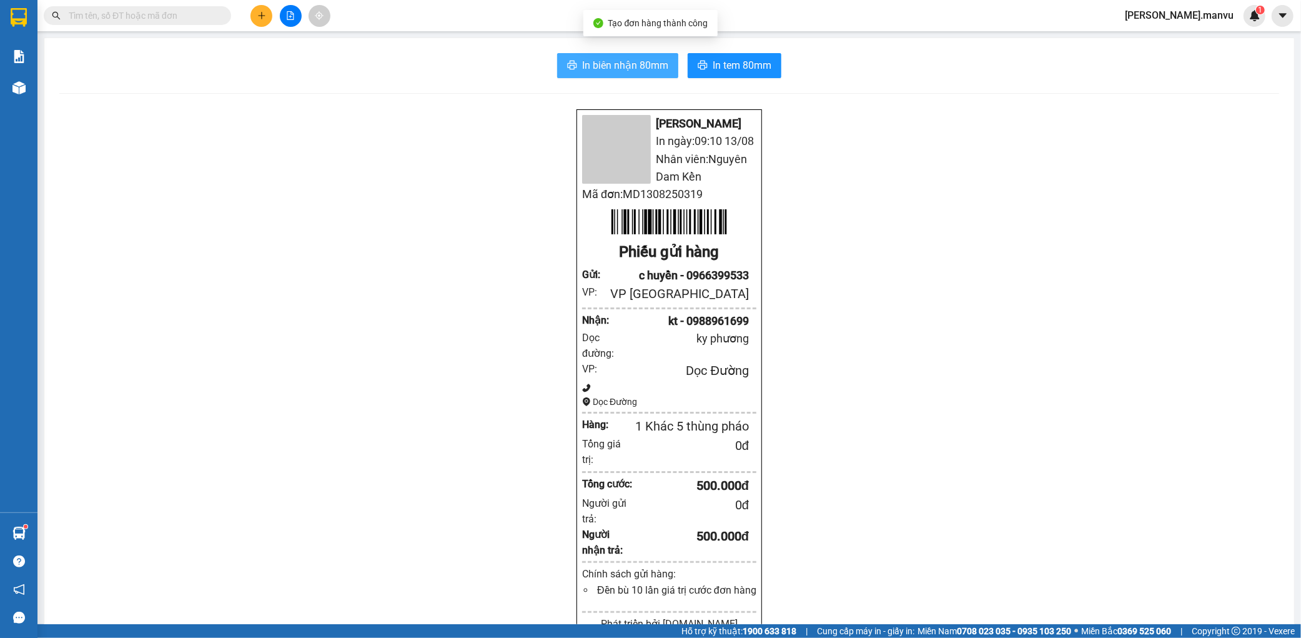
click at [620, 67] on span "In biên nhận 80mm" at bounding box center [625, 65] width 86 height 16
click at [726, 66] on span "In tem 80mm" at bounding box center [742, 65] width 59 height 16
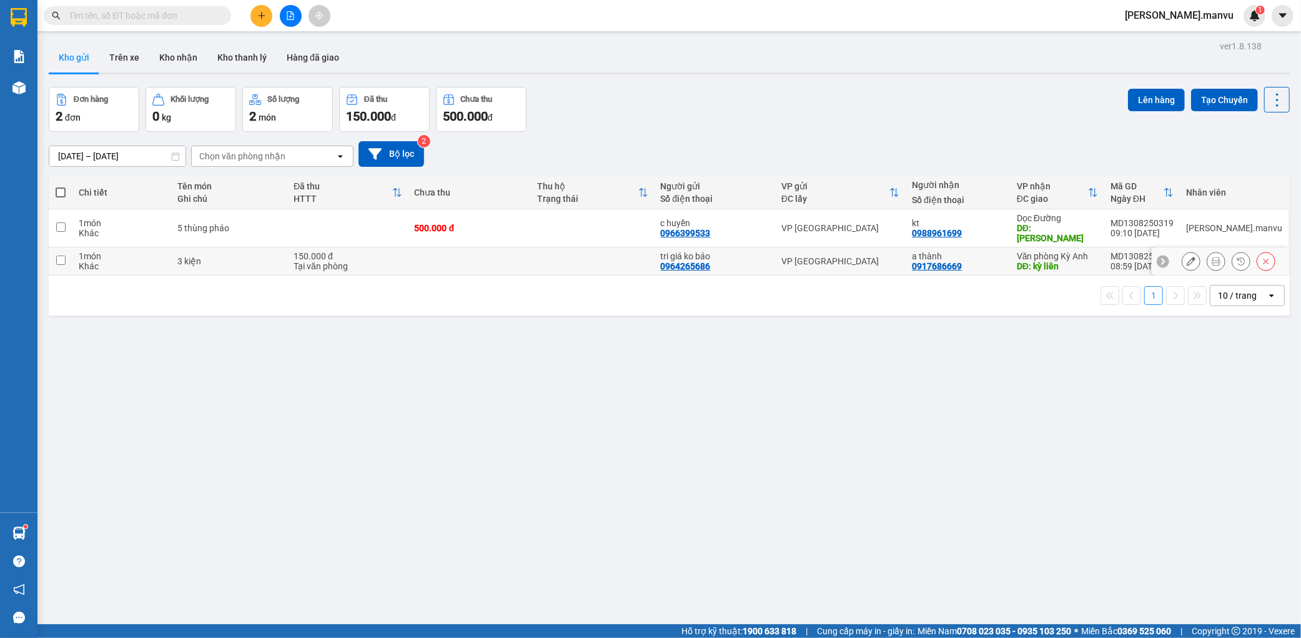
click at [1187, 257] on icon at bounding box center [1191, 261] width 9 height 9
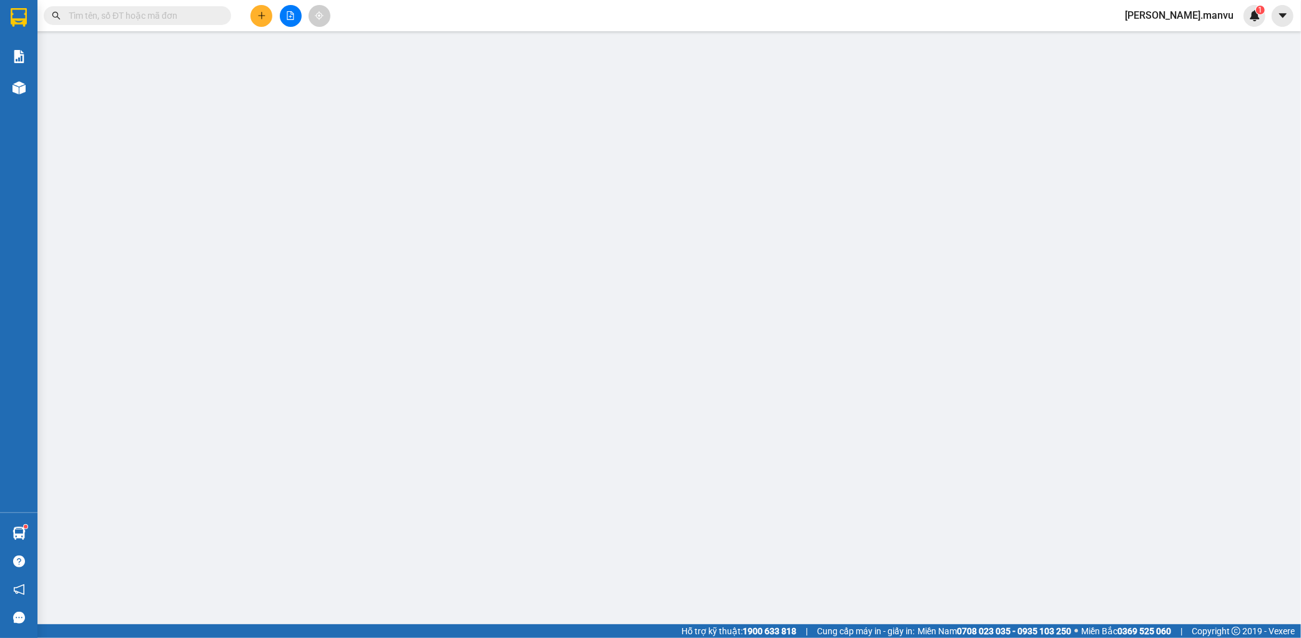
type input "0964265686"
type input "tri giá ko báo"
type input "0917686669"
type input "a thành"
type input "kỳ liên"
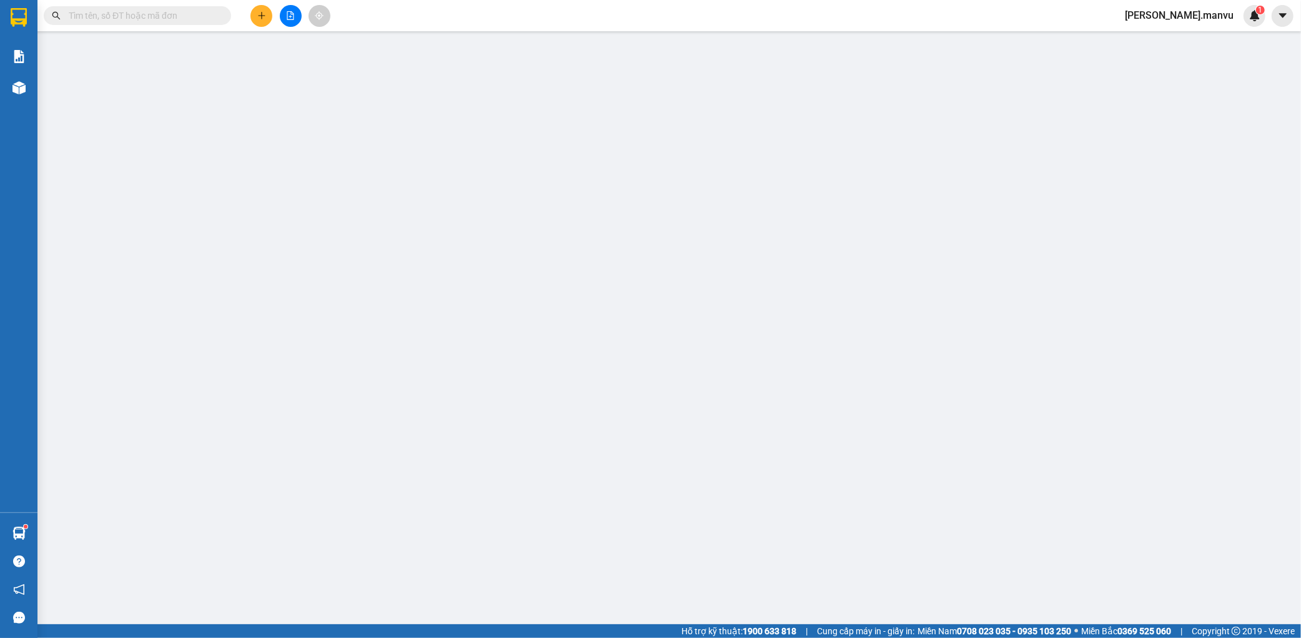
type input "150.000"
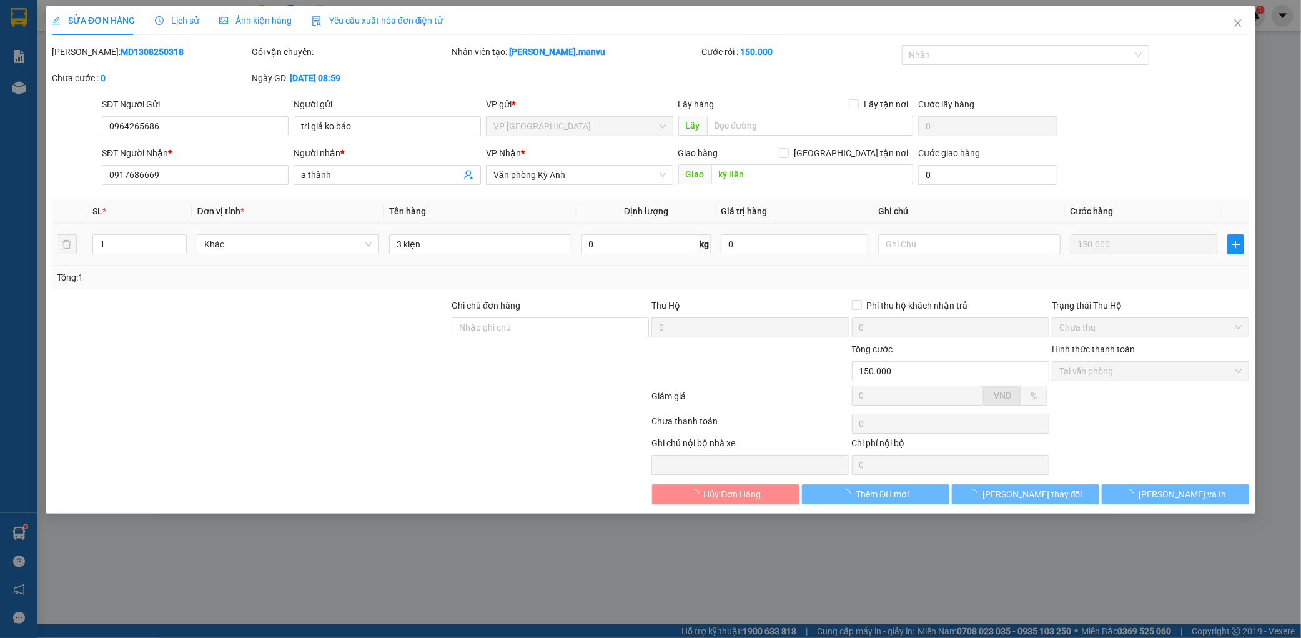
click at [1159, 475] on div "Ghi chú nội bộ nhà xe Chi phí nội bộ 0" at bounding box center [651, 455] width 1200 height 39
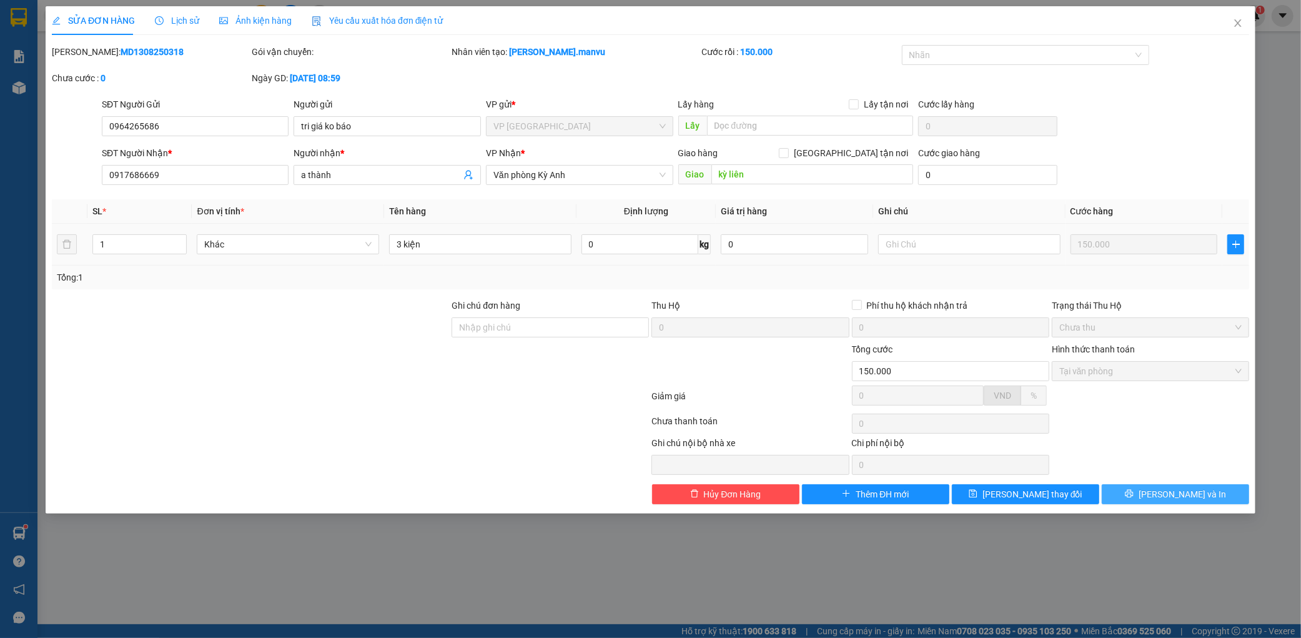
click at [1162, 492] on button "[PERSON_NAME] và In" at bounding box center [1175, 494] width 147 height 20
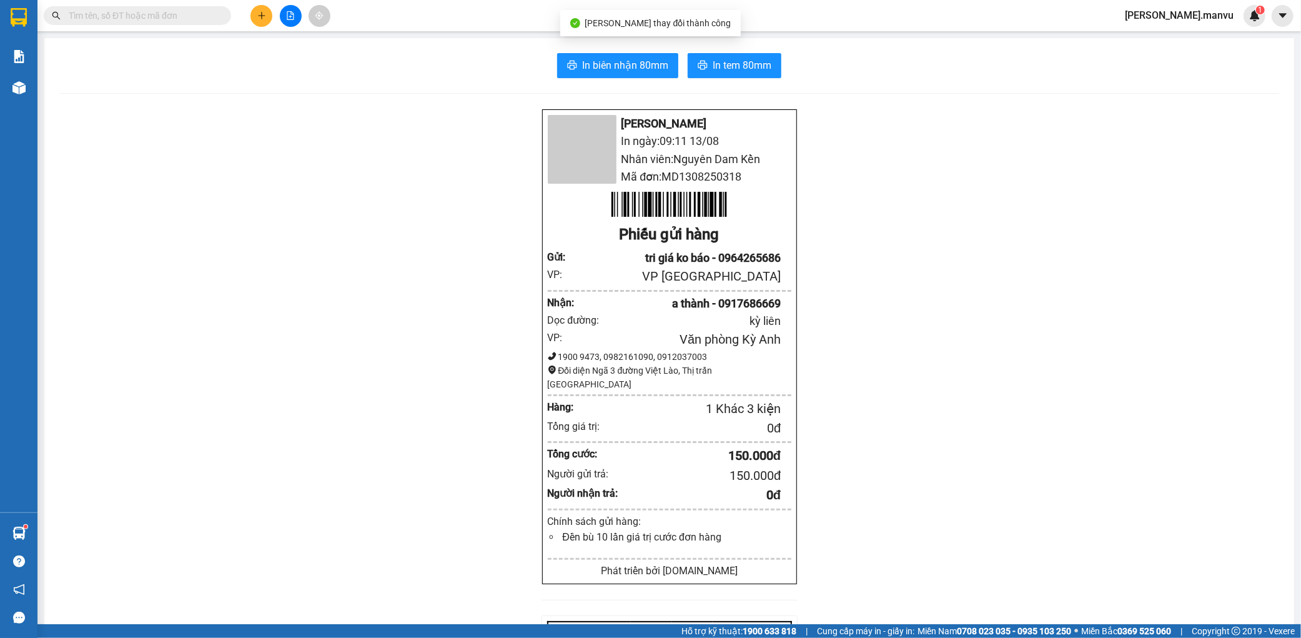
click at [730, 50] on div "In biên nhận 80mm In tem 80mm Mận Vũ In ngày: 09:11 [DATE] Nhân viên: Nguyên Da…" at bounding box center [669, 482] width 1250 height 889
click at [776, 64] on button "In tem 80mm" at bounding box center [735, 65] width 94 height 25
click at [761, 60] on span "In tem 80mm" at bounding box center [742, 65] width 59 height 16
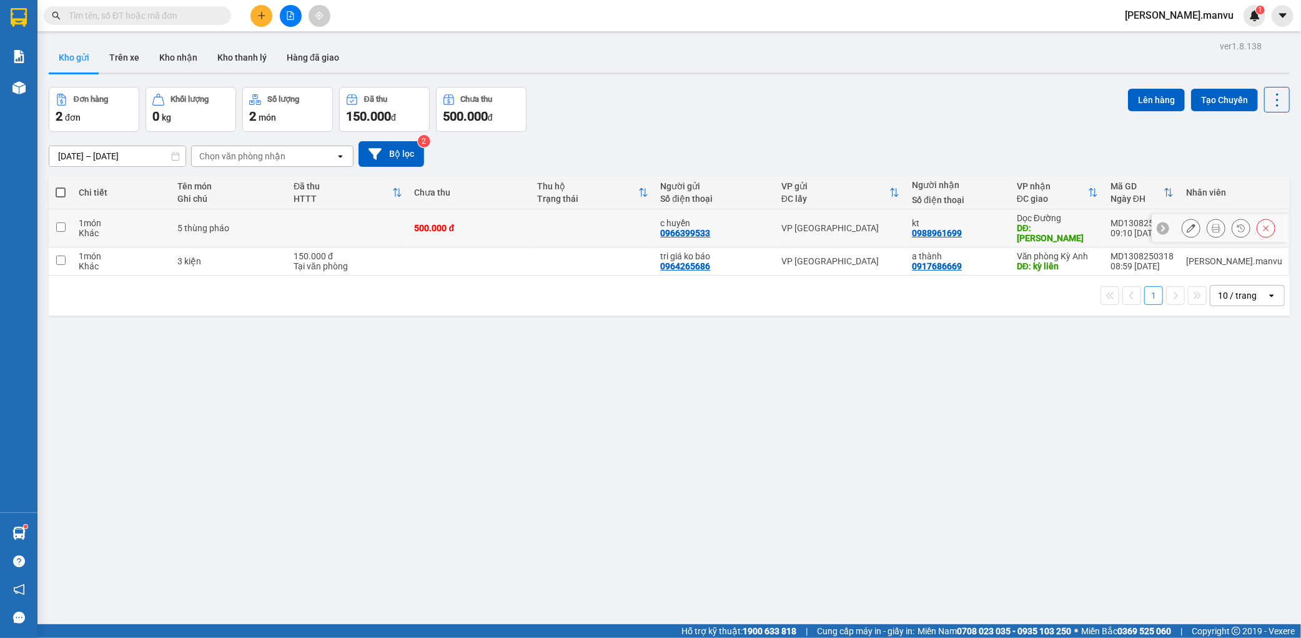
click at [475, 223] on div "500.000 đ" at bounding box center [470, 228] width 111 height 10
checkbox input "true"
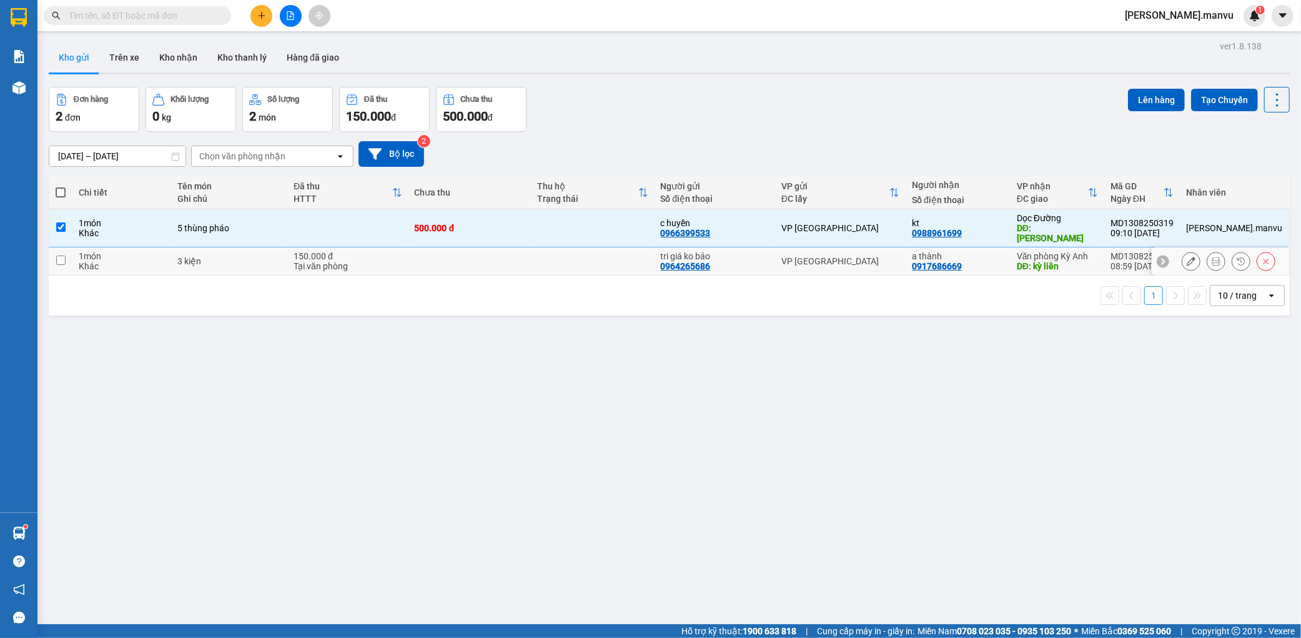
click at [464, 247] on td at bounding box center [469, 261] width 123 height 28
checkbox input "true"
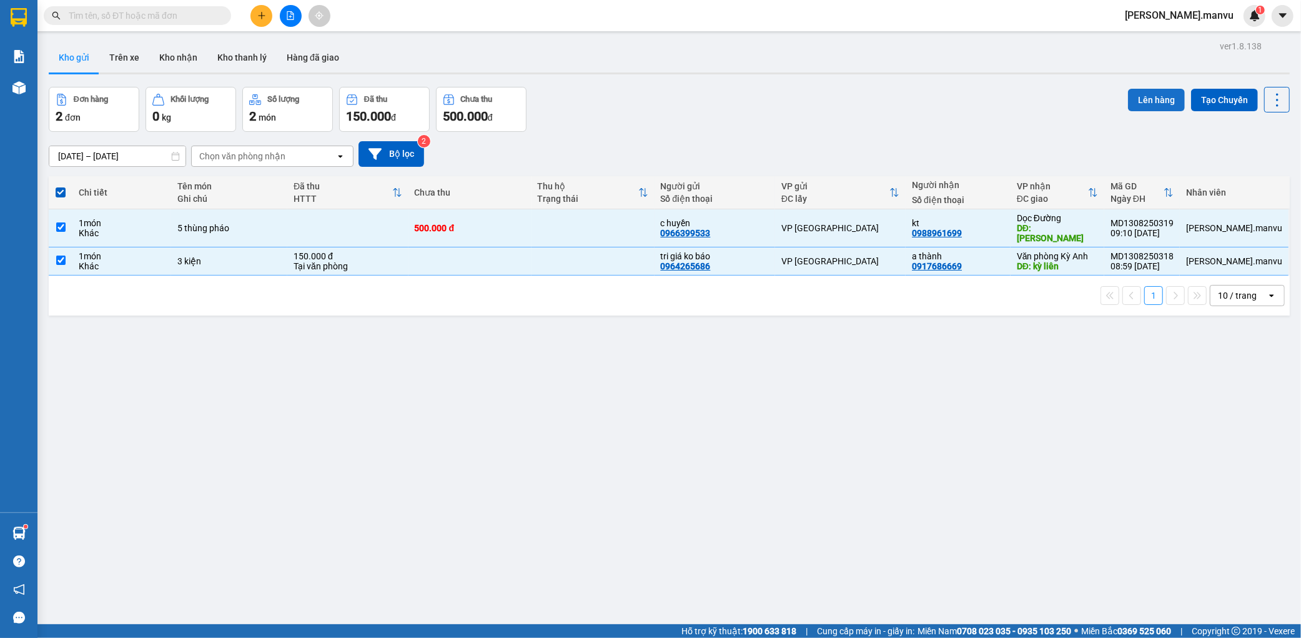
click at [1156, 91] on button "Lên hàng" at bounding box center [1156, 100] width 57 height 22
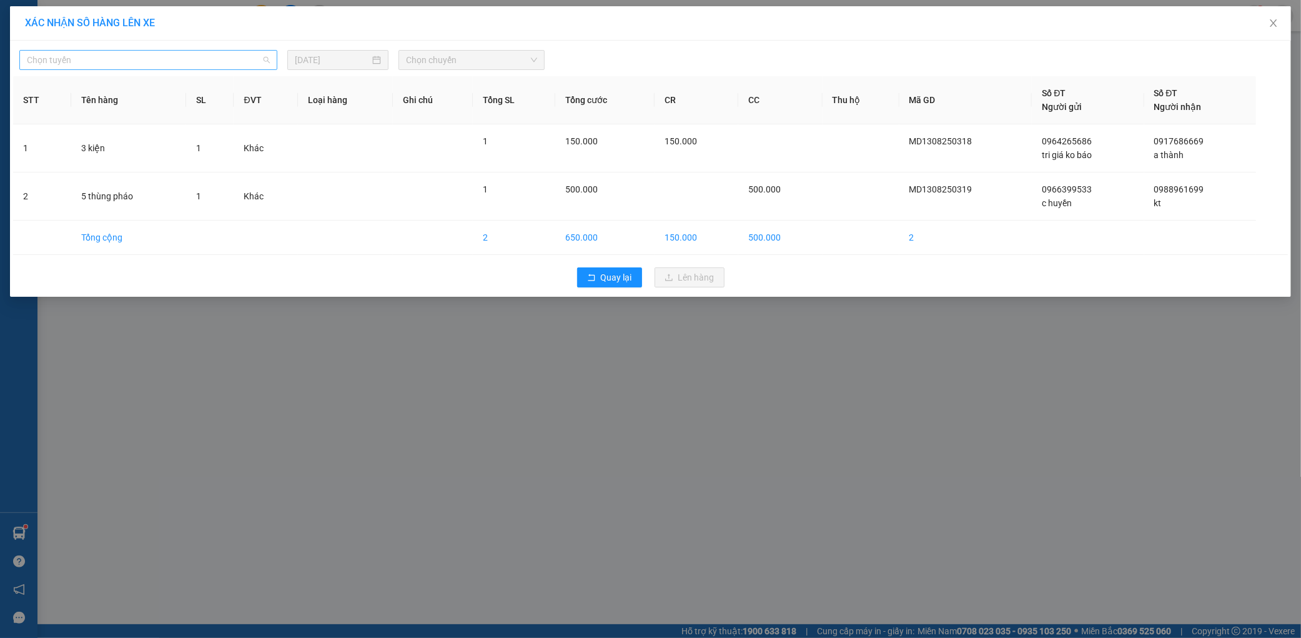
click at [166, 52] on span "Chọn tuyến" at bounding box center [148, 60] width 243 height 19
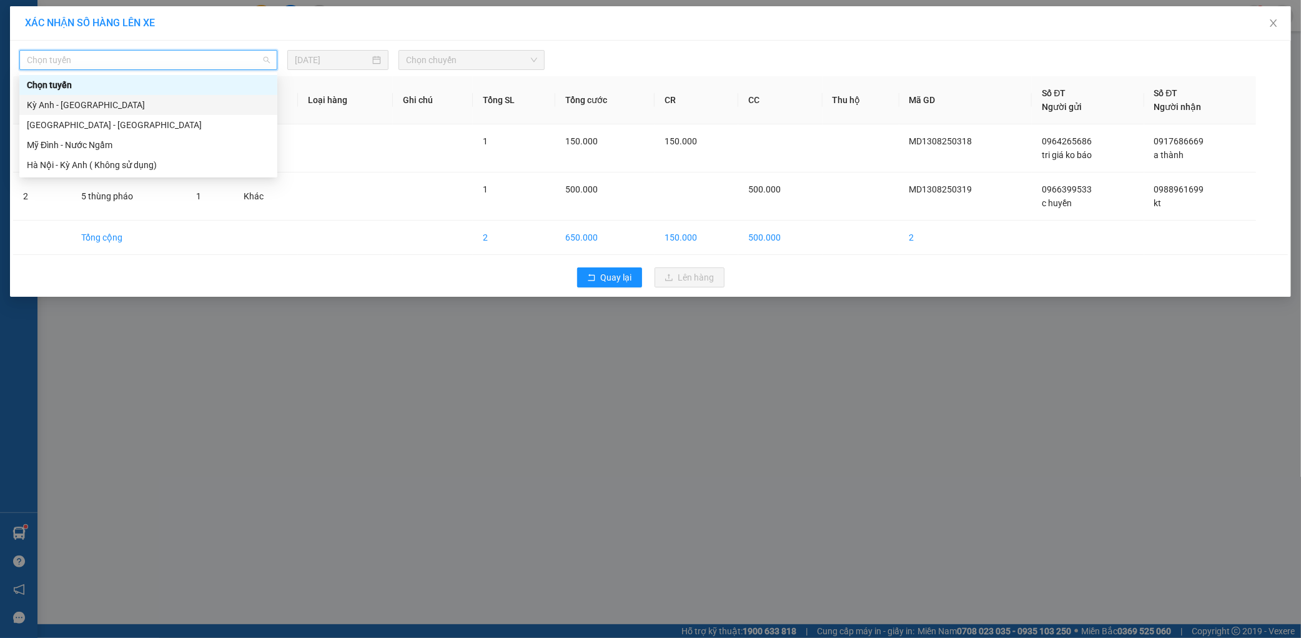
click at [91, 107] on div "Kỳ Anh - [GEOGRAPHIC_DATA]" at bounding box center [148, 105] width 243 height 14
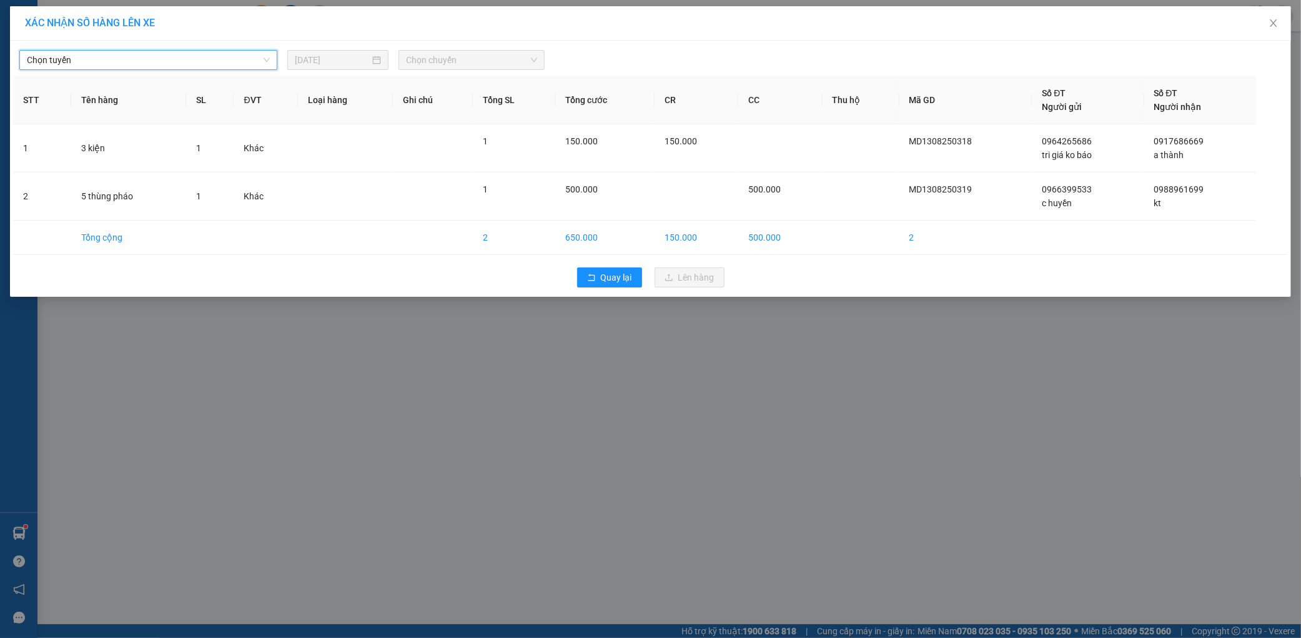
click at [167, 61] on span "Chọn tuyến" at bounding box center [148, 60] width 243 height 19
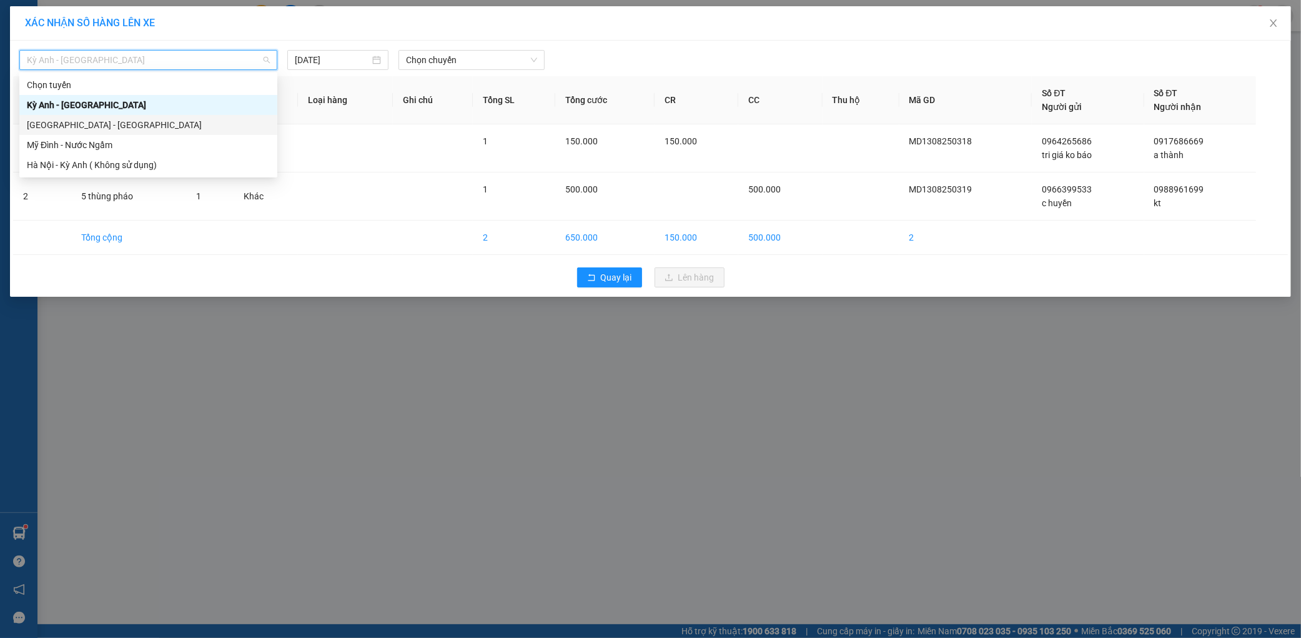
click at [75, 126] on div "[GEOGRAPHIC_DATA] - [GEOGRAPHIC_DATA]" at bounding box center [148, 125] width 243 height 14
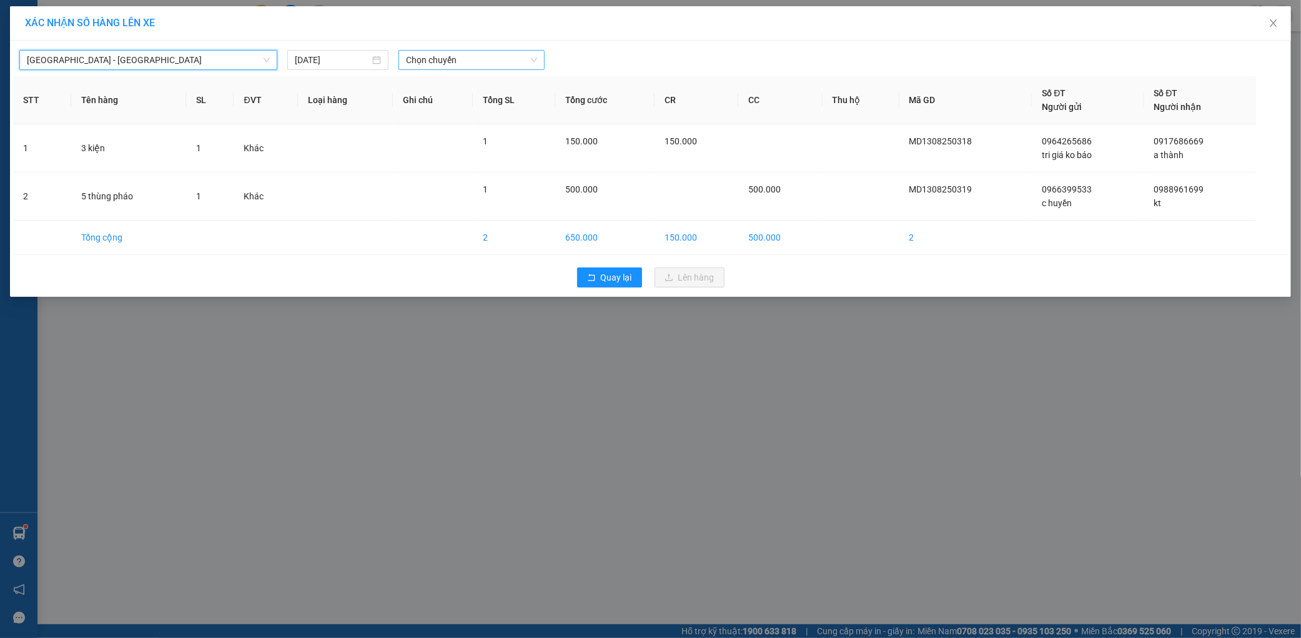
click at [492, 52] on span "Chọn chuyến" at bounding box center [471, 60] width 131 height 19
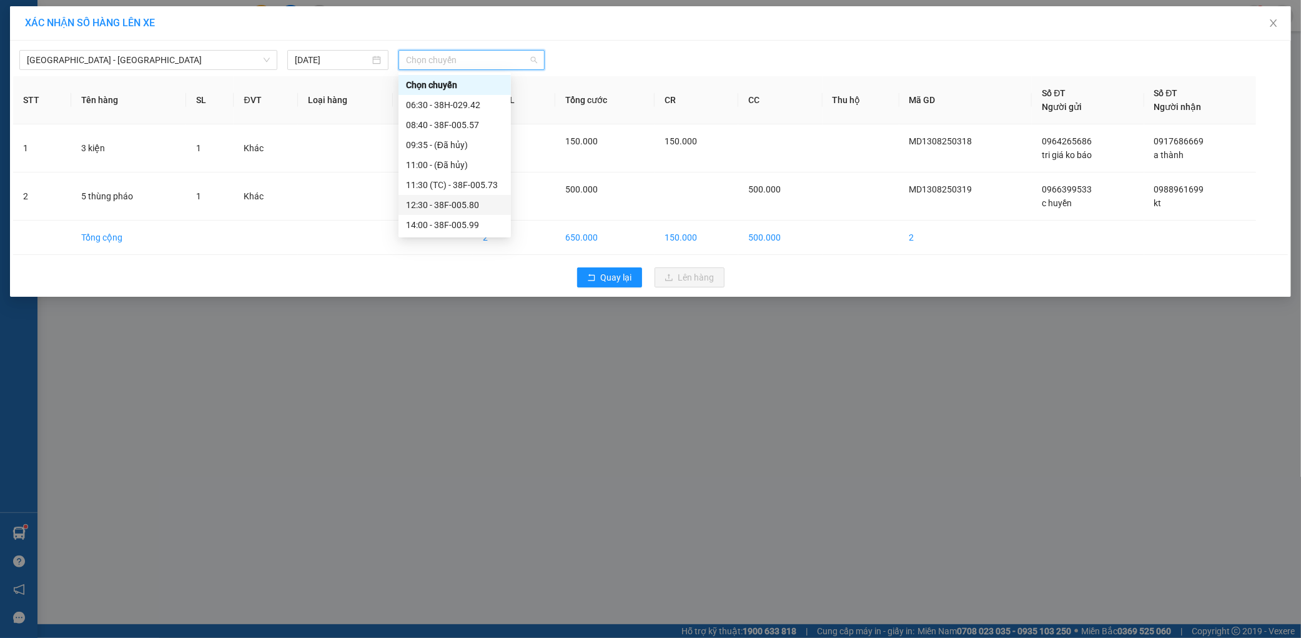
click at [450, 199] on div "12:30 - 38F-005.80" at bounding box center [454, 205] width 97 height 14
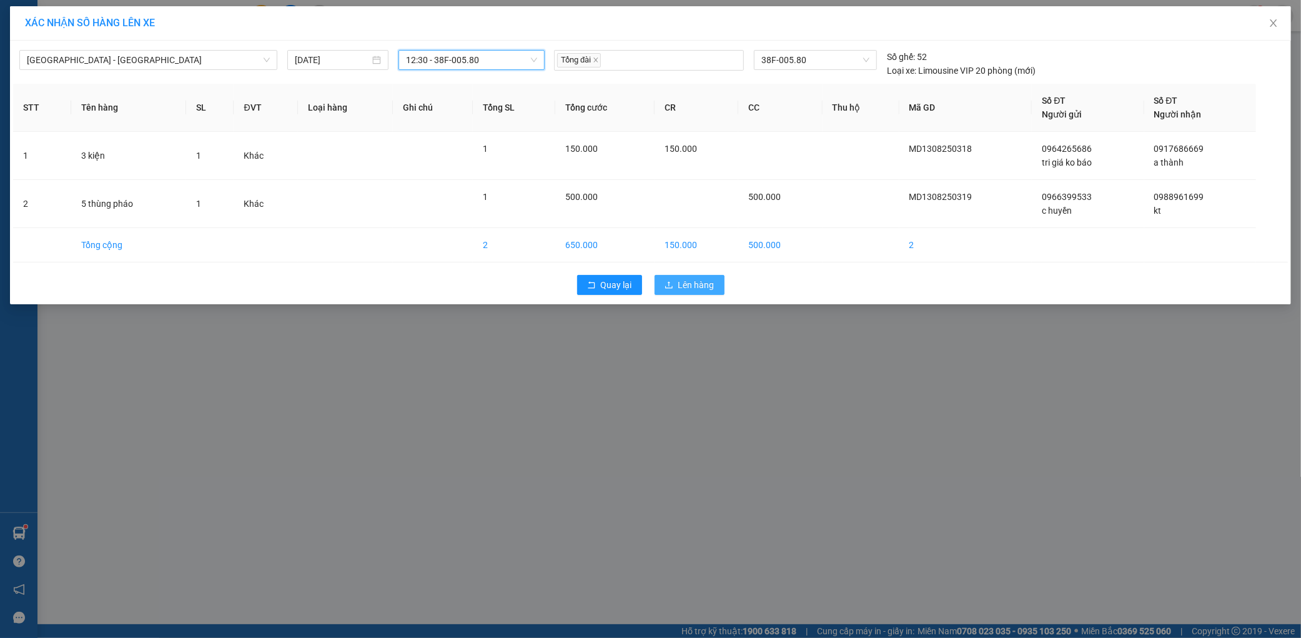
click at [723, 284] on button "Lên hàng" at bounding box center [690, 285] width 70 height 20
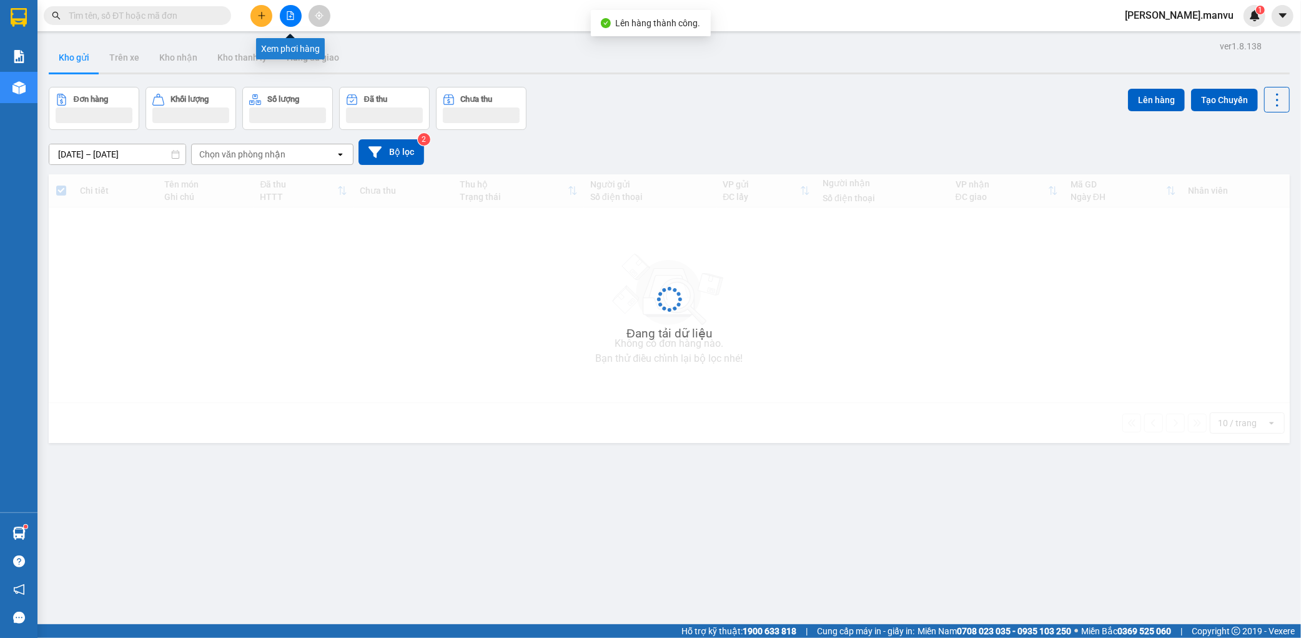
click at [289, 6] on button at bounding box center [291, 16] width 22 height 22
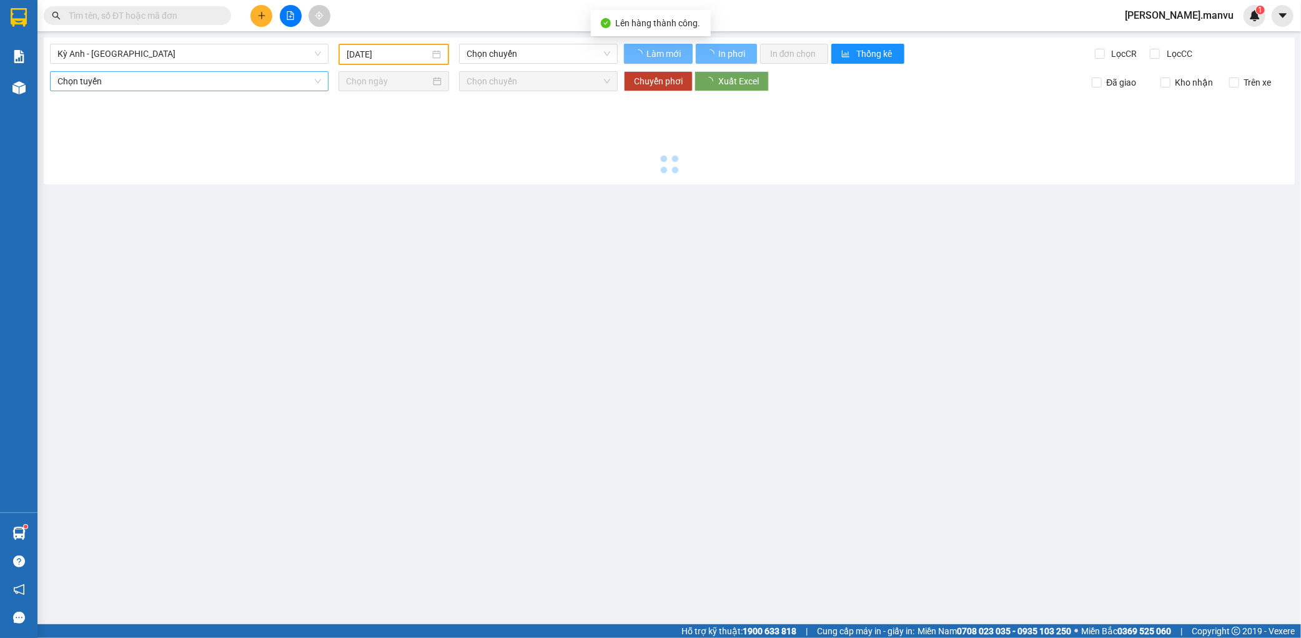
type input "[DATE]"
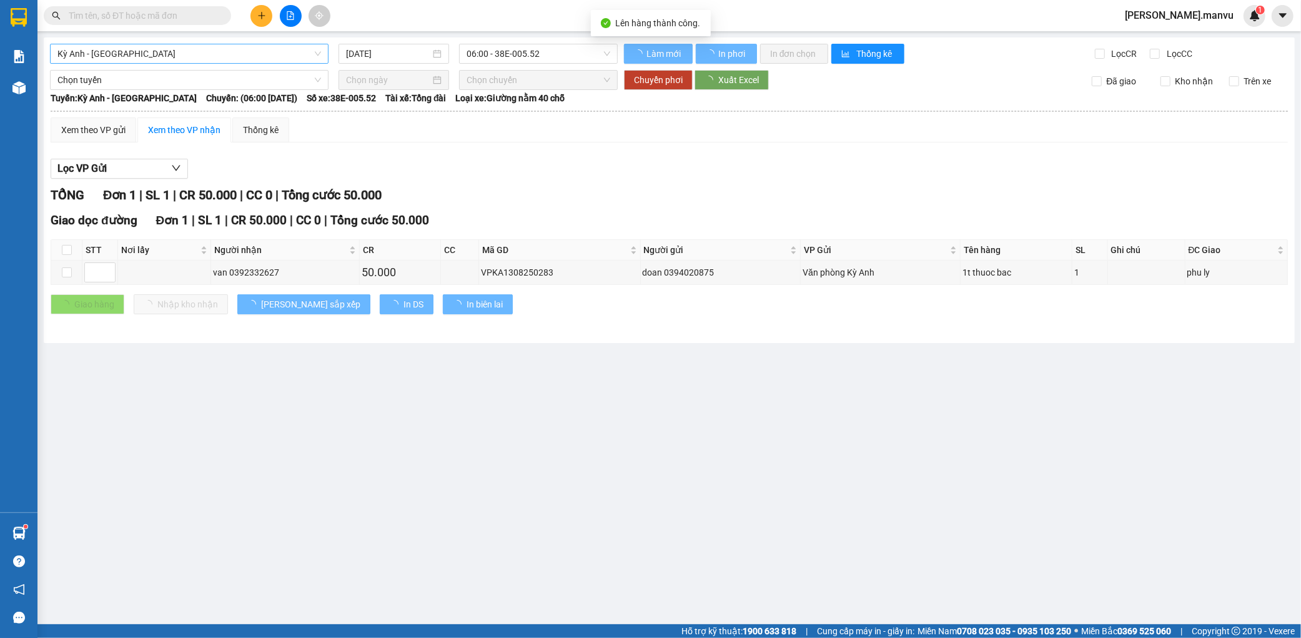
click at [224, 57] on span "Kỳ Anh - [GEOGRAPHIC_DATA]" at bounding box center [189, 53] width 264 height 19
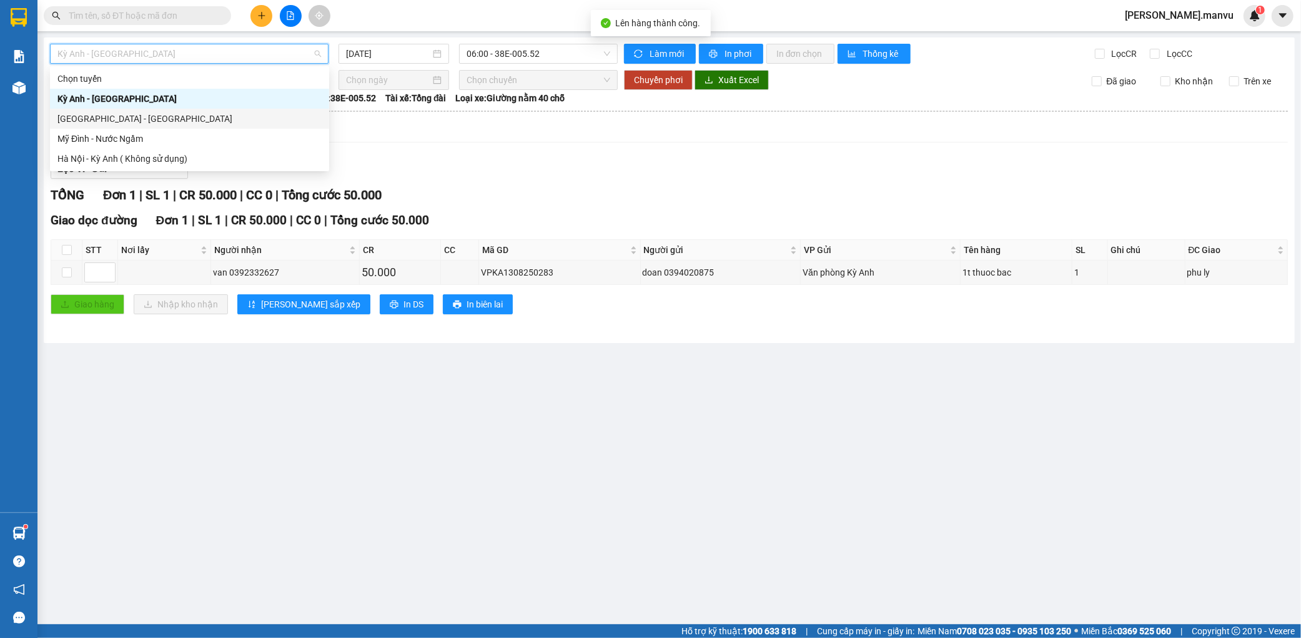
click at [127, 120] on div "[GEOGRAPHIC_DATA] - [GEOGRAPHIC_DATA]" at bounding box center [189, 119] width 264 height 14
type input "[DATE]"
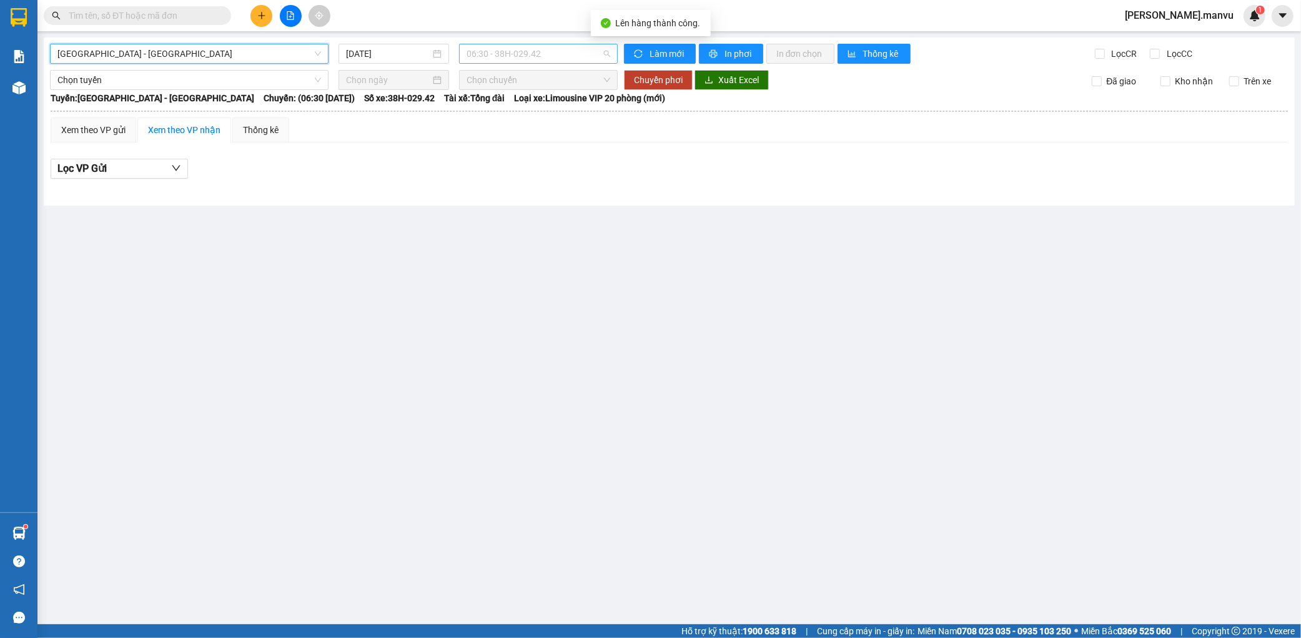
click at [532, 55] on span "06:30 - 38H-029.42" at bounding box center [539, 53] width 144 height 19
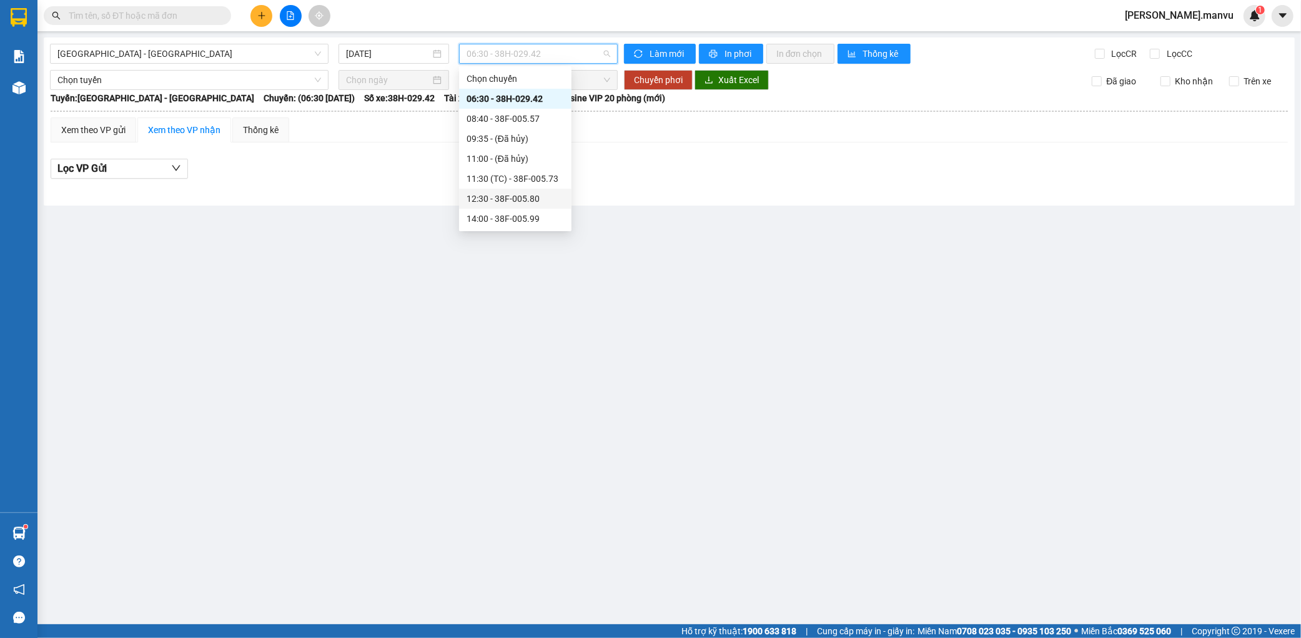
click at [517, 196] on div "12:30 - 38F-005.80" at bounding box center [515, 199] width 97 height 14
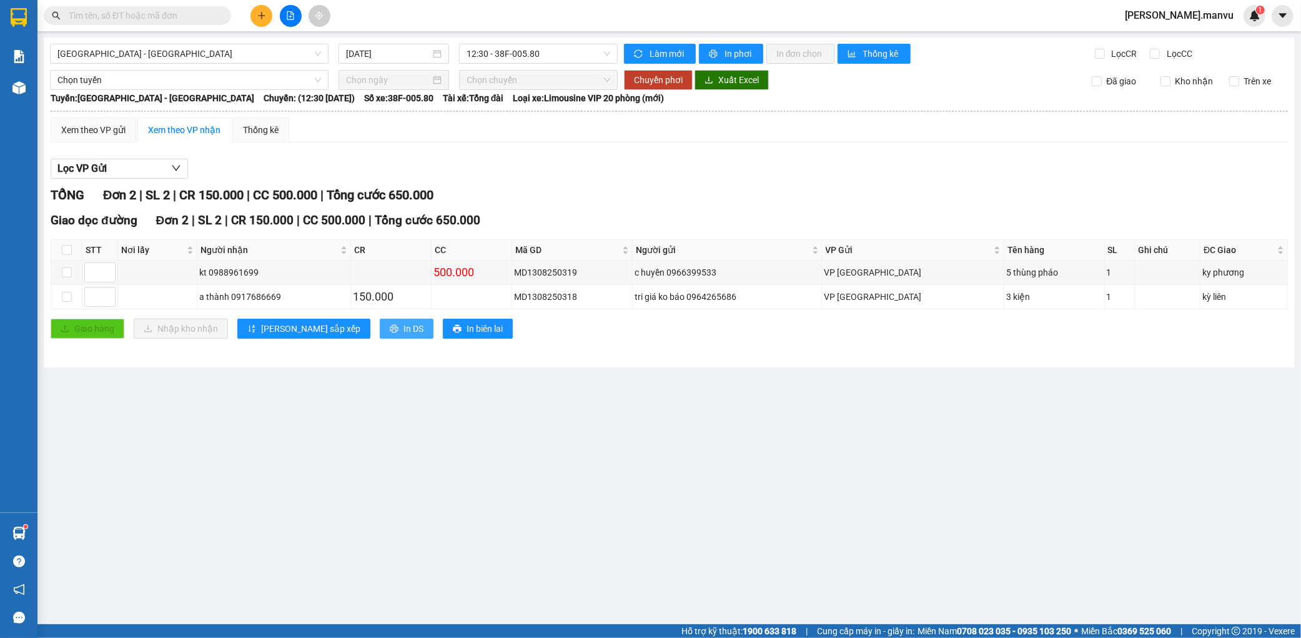
click at [403, 327] on span "In DS" at bounding box center [413, 329] width 20 height 14
